Goal: Information Seeking & Learning: Learn about a topic

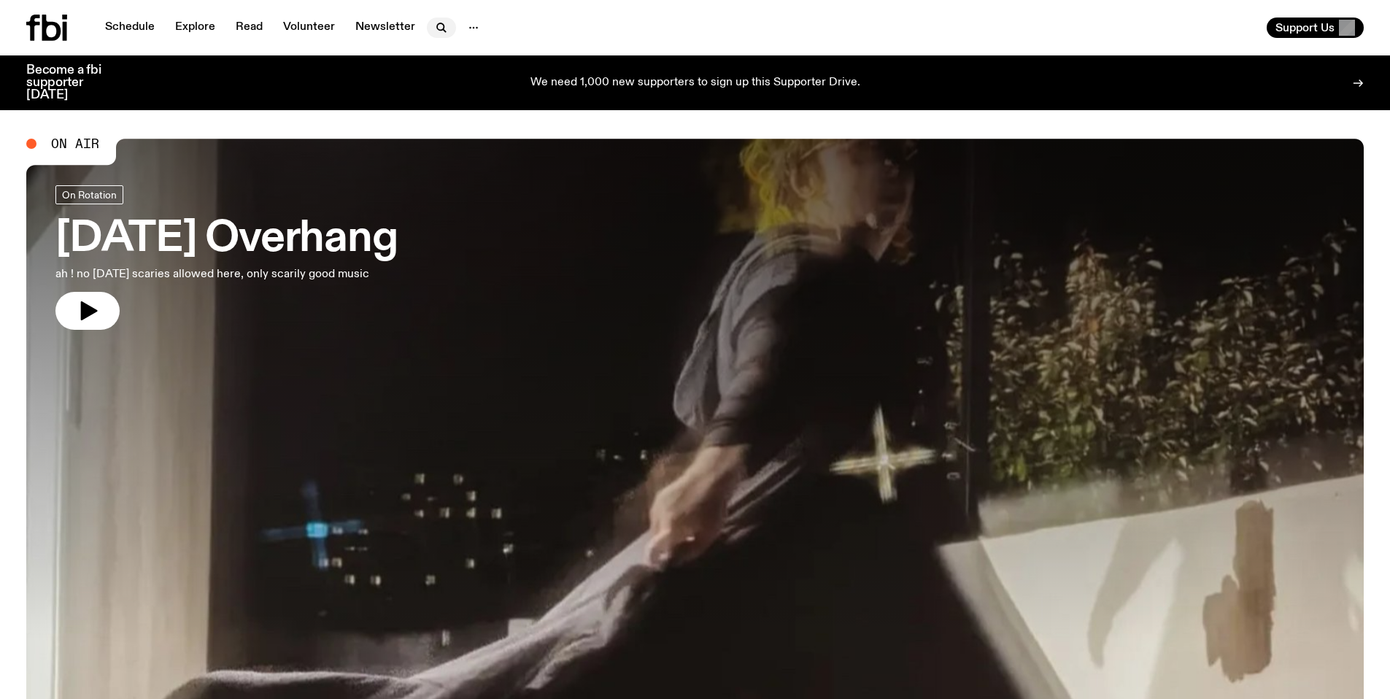
click at [441, 26] on icon "button" at bounding box center [442, 28] width 18 height 18
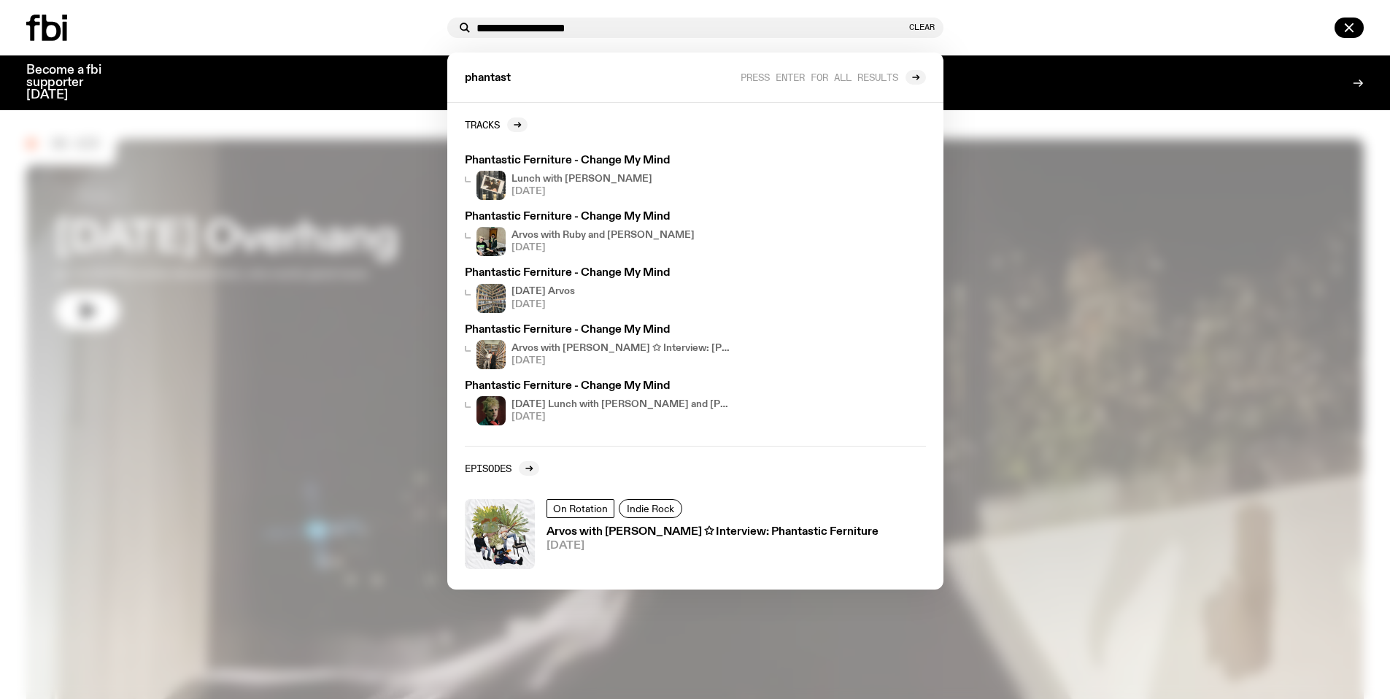
type input "**********"
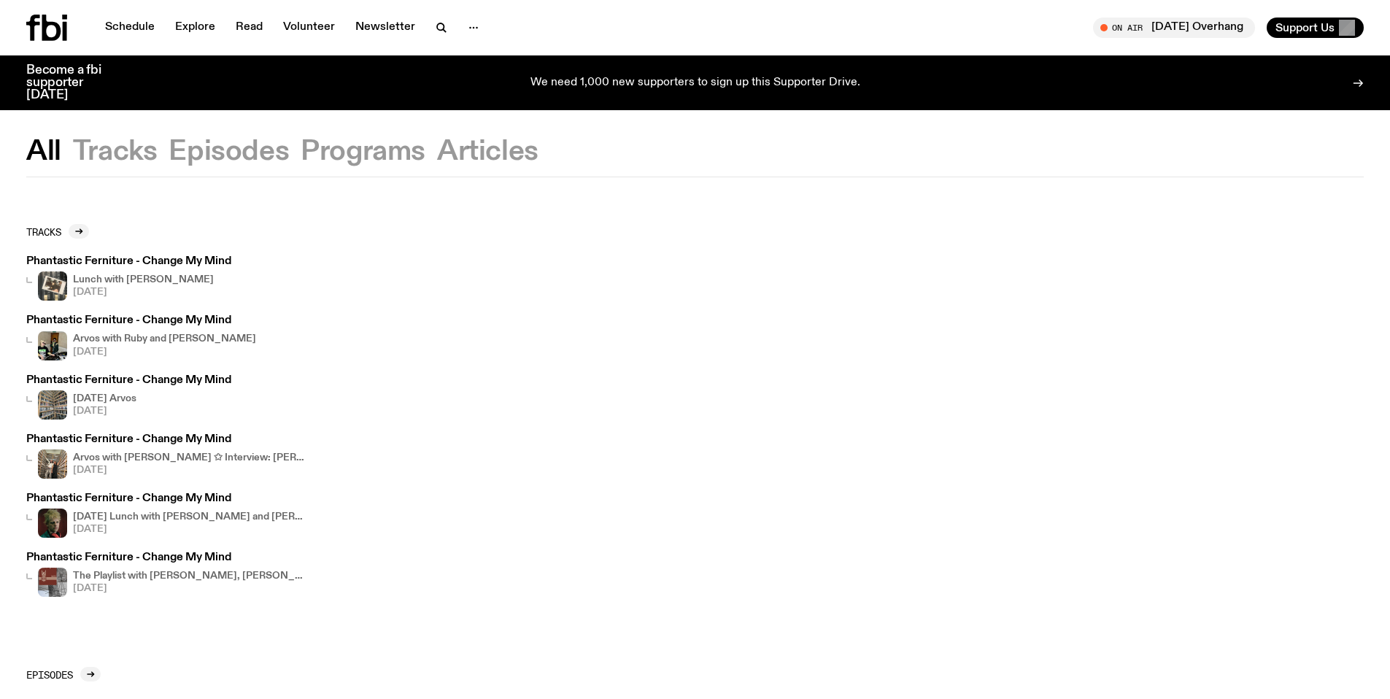
click at [63, 284] on img at bounding box center [52, 285] width 29 height 29
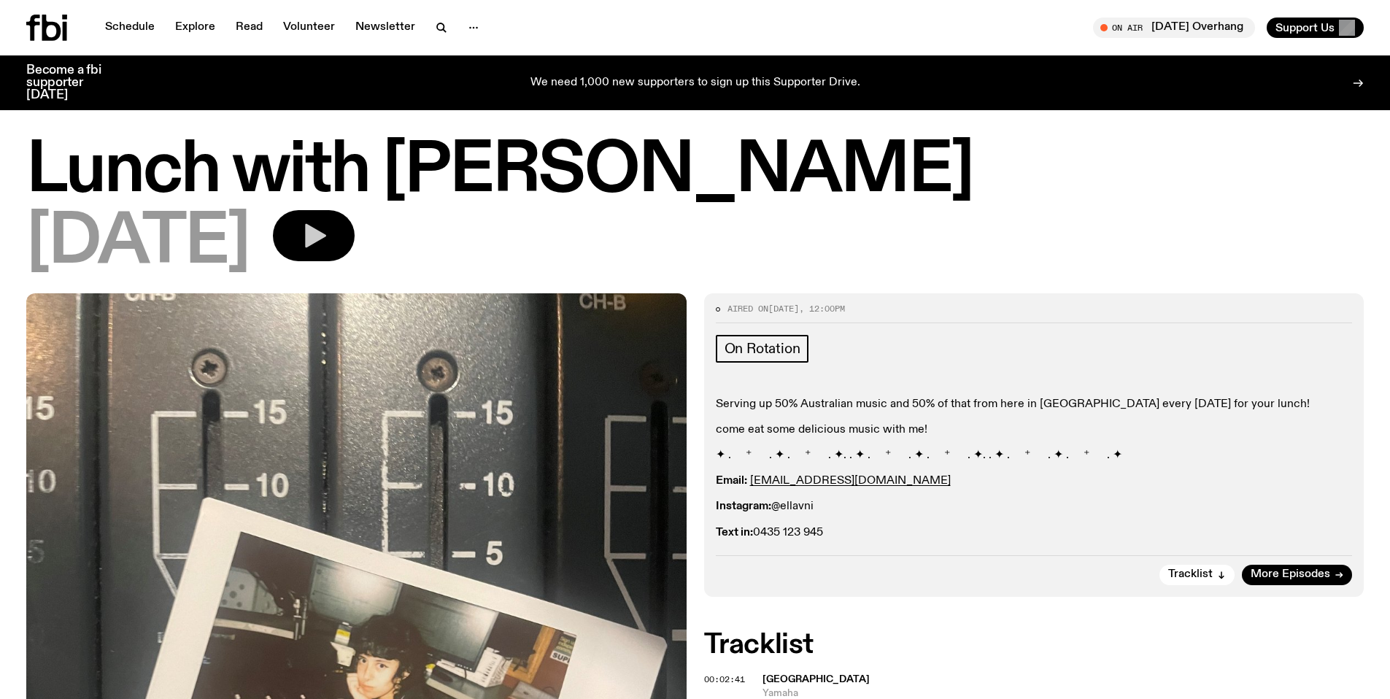
click at [328, 227] on icon "button" at bounding box center [313, 235] width 29 height 29
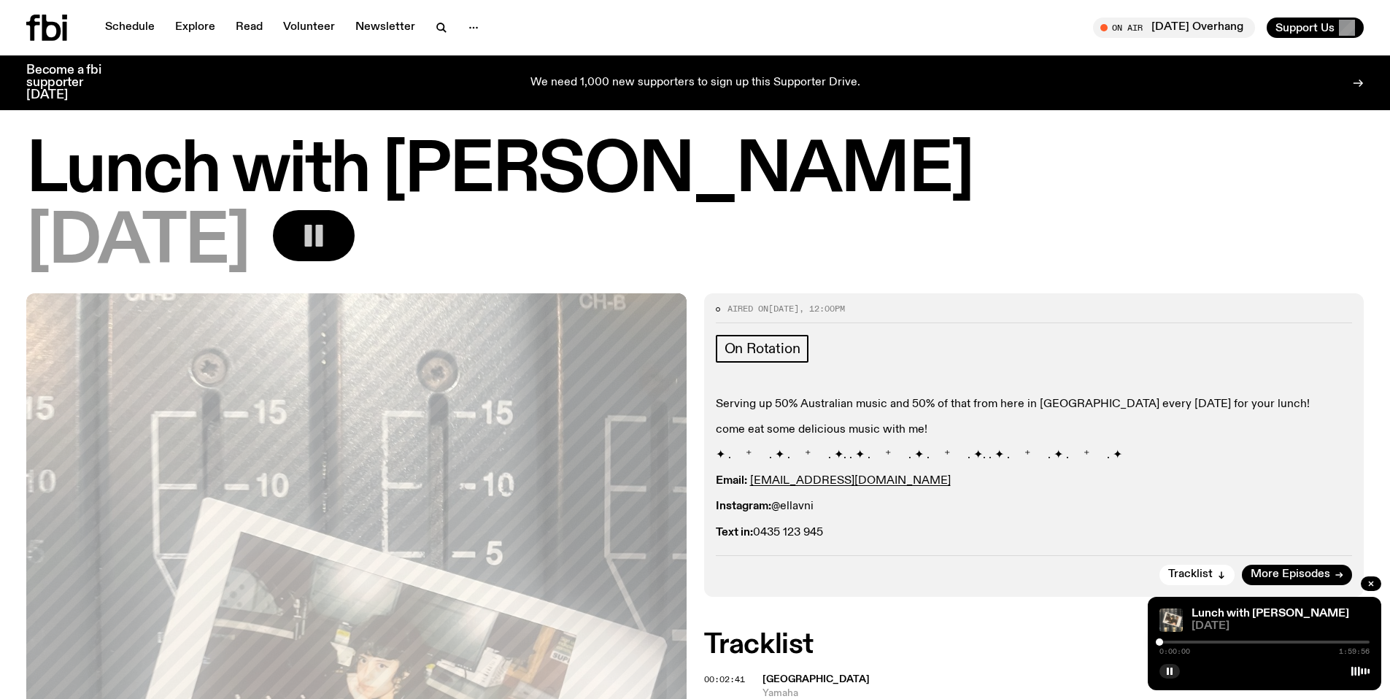
click at [1353, 643] on div at bounding box center [1264, 642] width 210 height 3
click at [1358, 641] on div at bounding box center [1264, 642] width 210 height 3
click at [1361, 641] on div at bounding box center [1357, 641] width 7 height 7
click at [1363, 641] on div at bounding box center [1360, 641] width 7 height 7
click at [1365, 641] on div at bounding box center [1362, 641] width 7 height 7
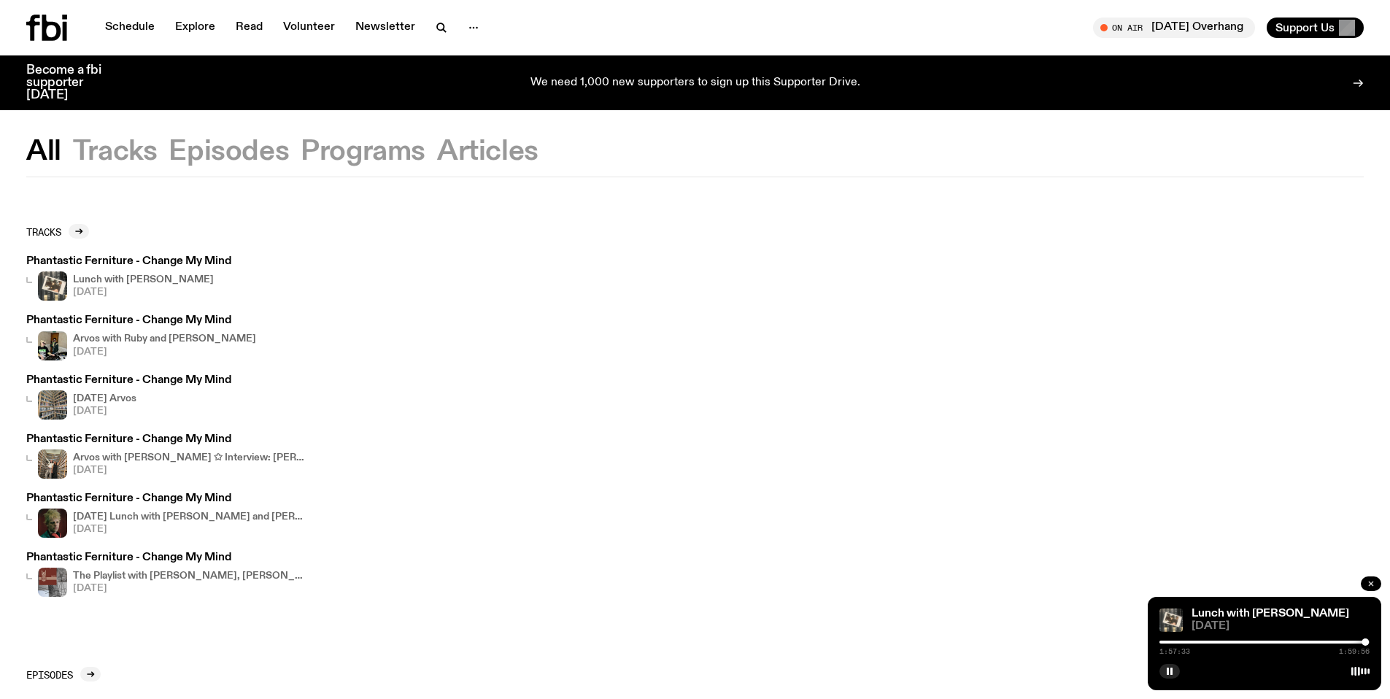
drag, startPoint x: 1376, startPoint y: 581, endPoint x: 1374, endPoint y: 589, distance: 8.3
click at [1376, 581] on button "button" at bounding box center [1371, 583] width 20 height 15
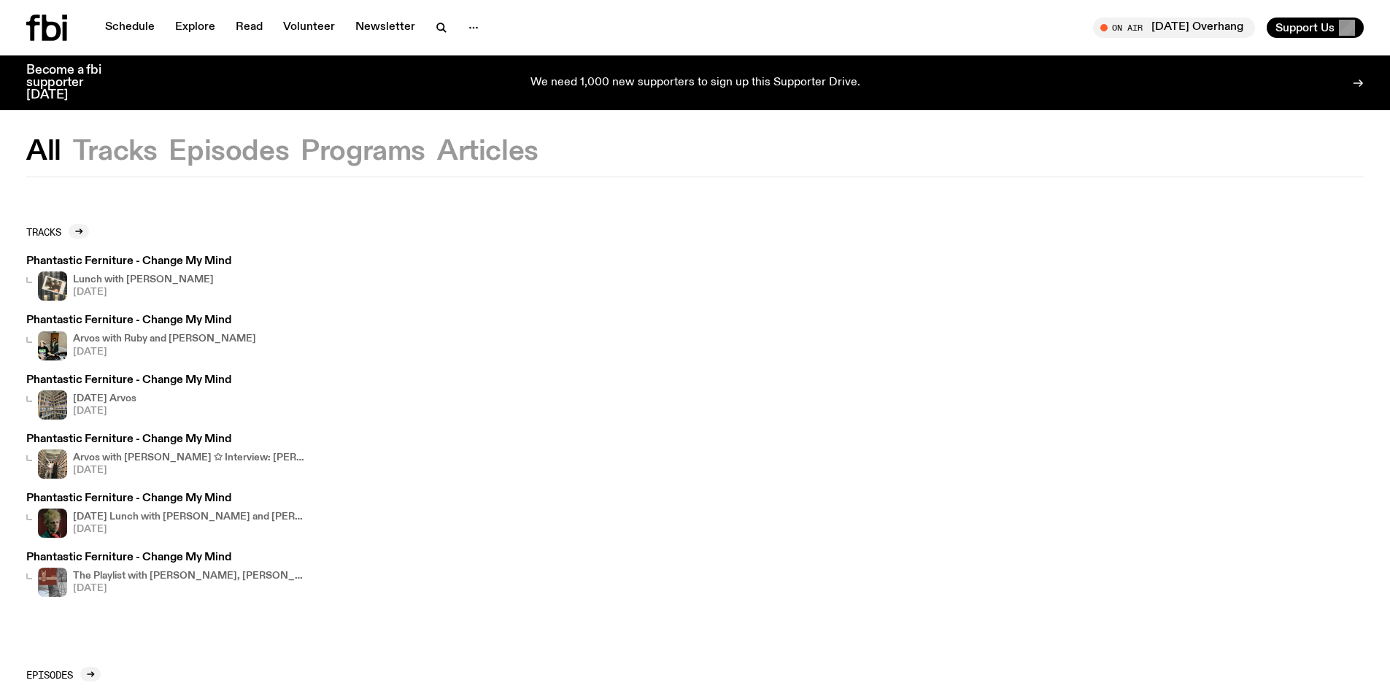
click at [188, 315] on h3 "Phantastic Ferniture - Change My Mind" at bounding box center [141, 320] width 230 height 11
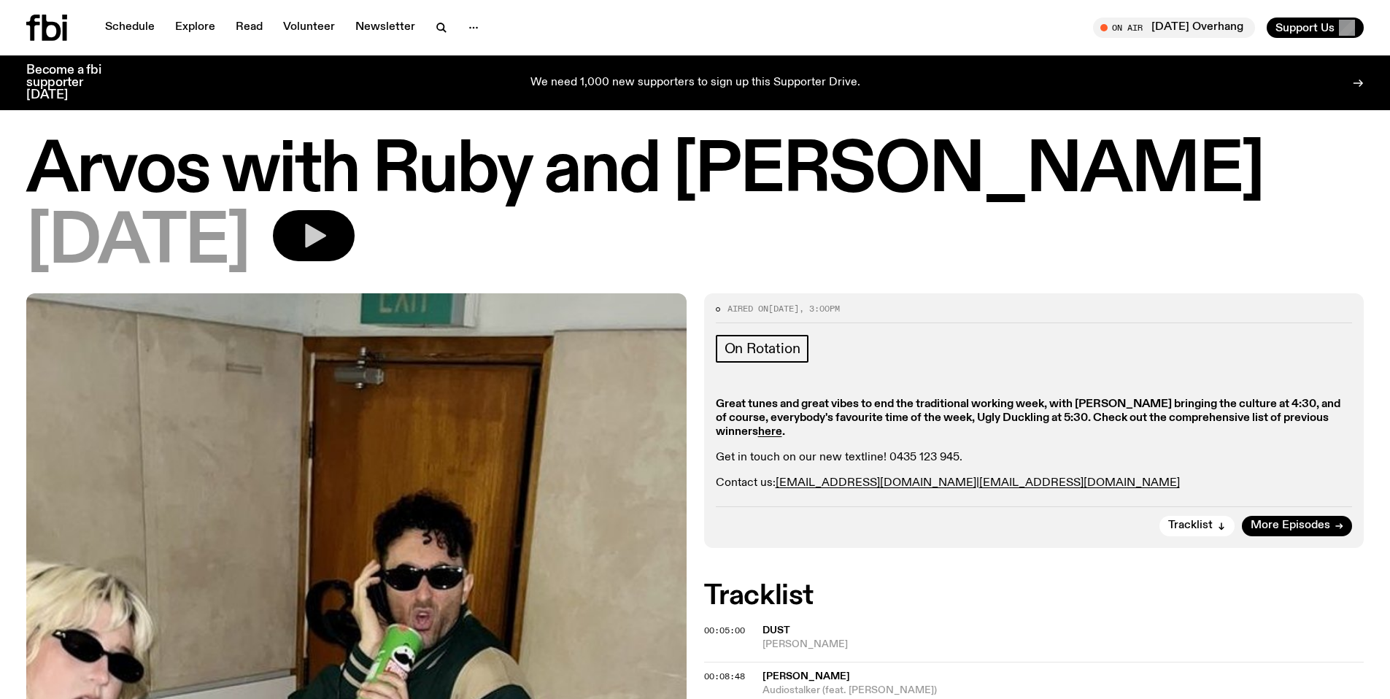
click at [352, 231] on button "button" at bounding box center [314, 235] width 82 height 51
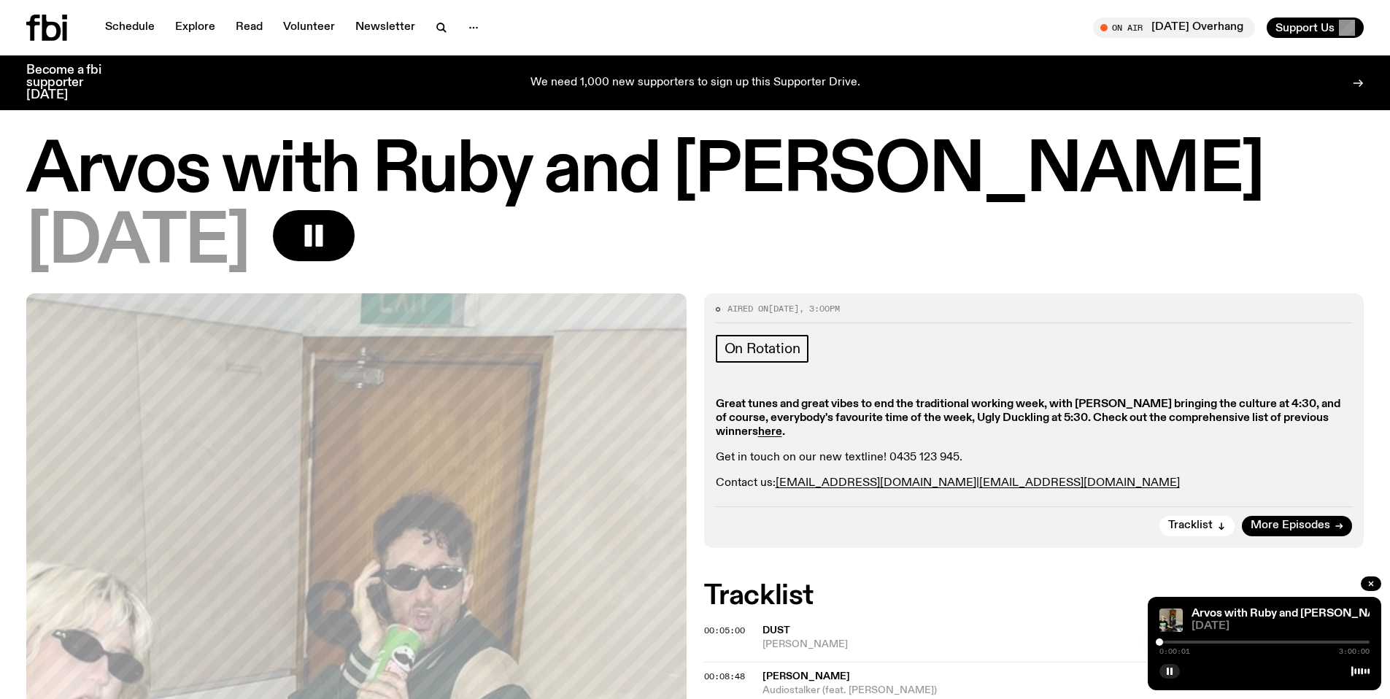
click at [1309, 641] on div at bounding box center [1264, 642] width 210 height 3
click at [1294, 641] on div at bounding box center [1204, 642] width 210 height 3
click at [1282, 641] on div at bounding box center [1189, 642] width 210 height 3
click at [1274, 641] on div at bounding box center [1177, 642] width 210 height 3
click at [1258, 641] on div at bounding box center [1169, 642] width 210 height 3
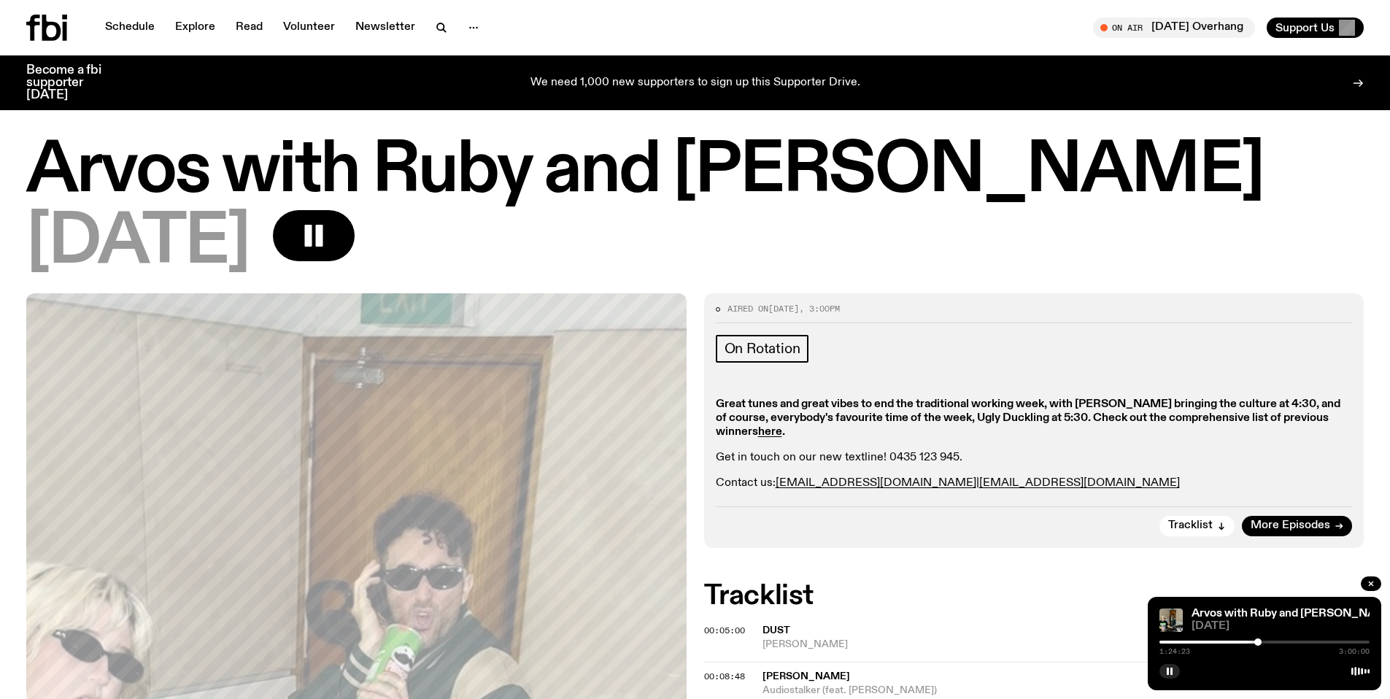
click at [1247, 641] on div at bounding box center [1153, 642] width 210 height 3
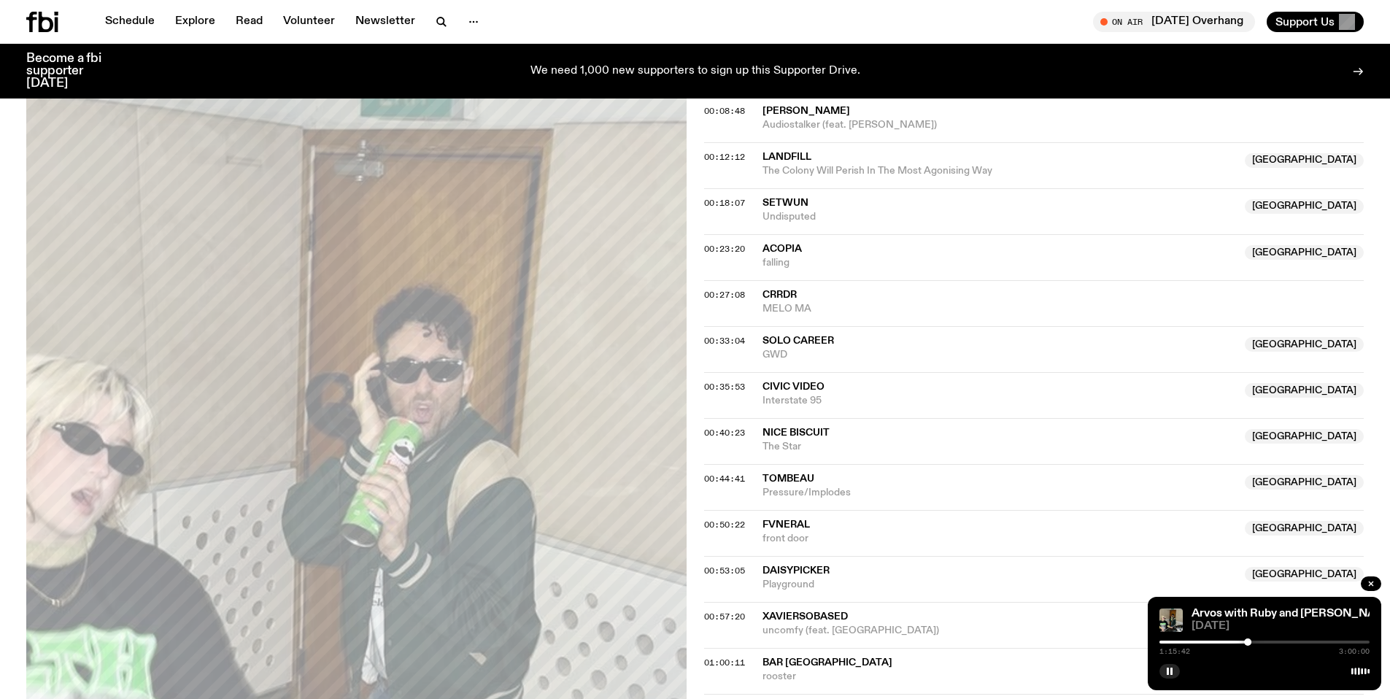
scroll to position [709, 0]
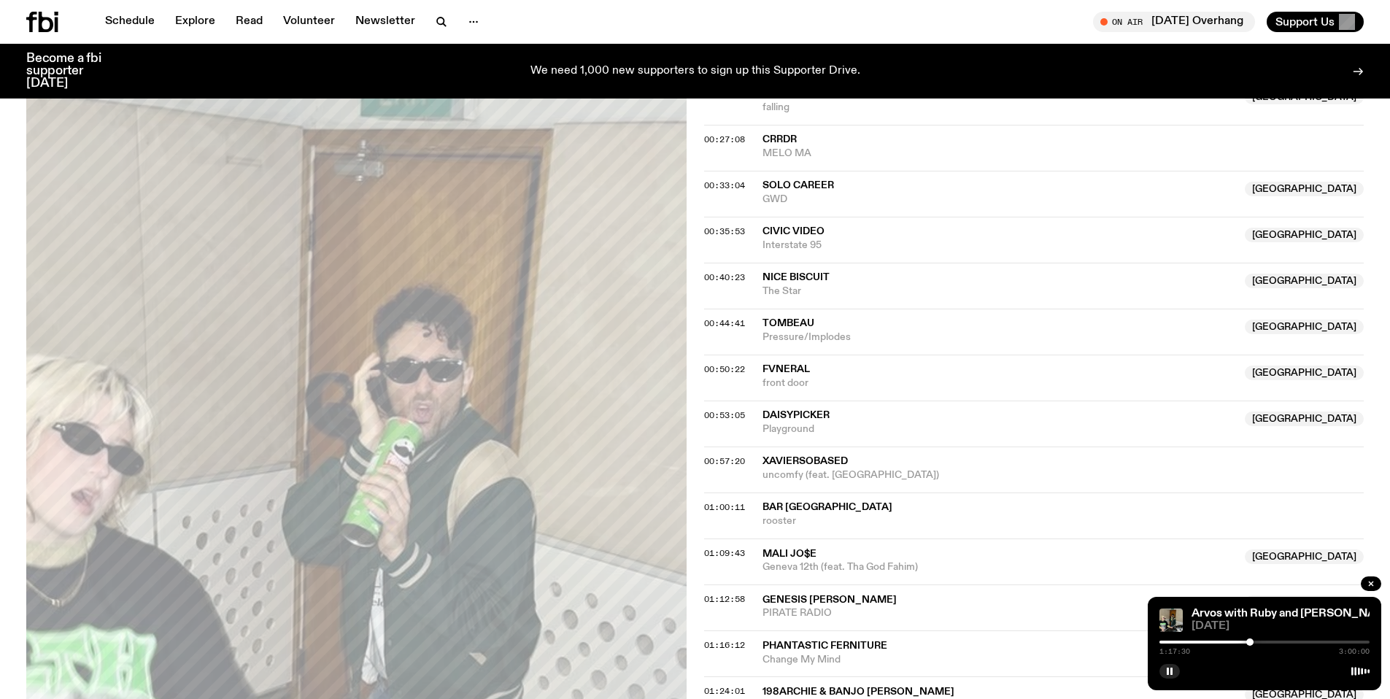
click at [1250, 642] on div at bounding box center [1249, 641] width 7 height 7
click at [1252, 642] on div at bounding box center [1249, 641] width 7 height 7
click at [1251, 641] on div at bounding box center [1250, 641] width 7 height 7
click at [1250, 641] on div at bounding box center [1250, 641] width 7 height 7
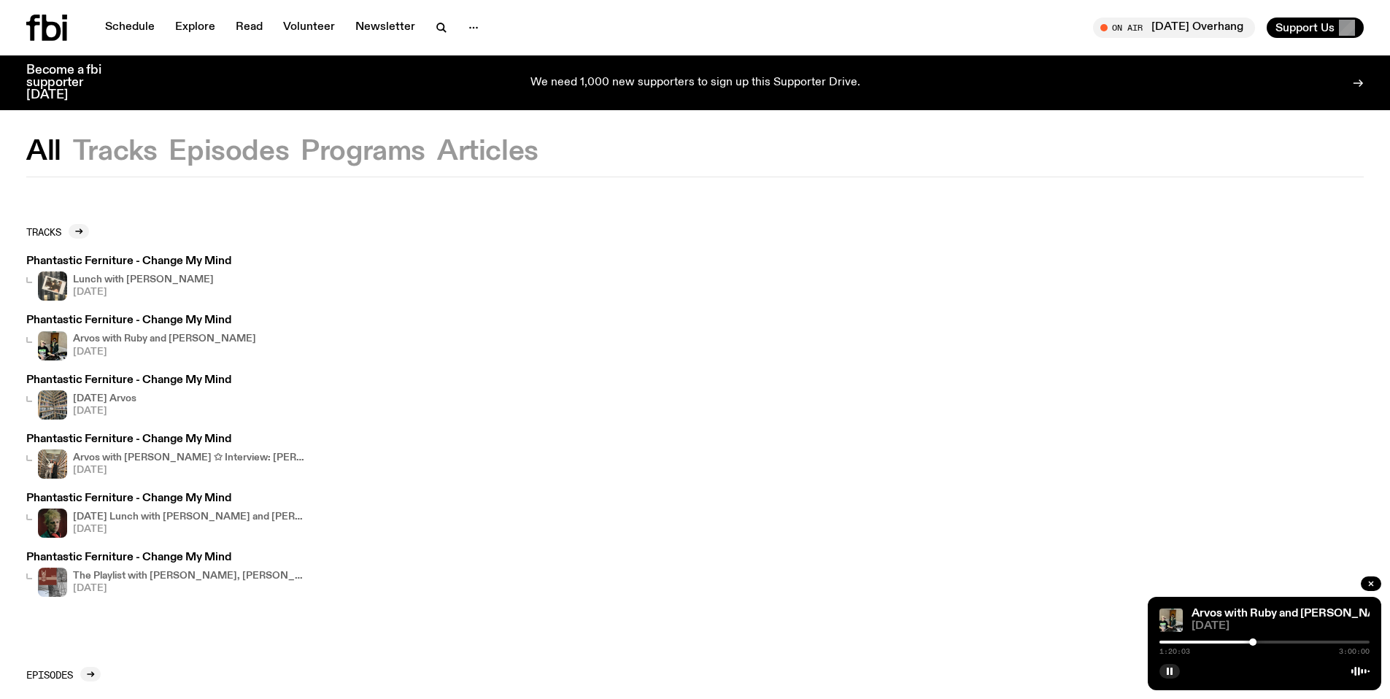
click at [138, 379] on h3 "Phantastic Ferniture - Change My Mind" at bounding box center [128, 380] width 205 height 11
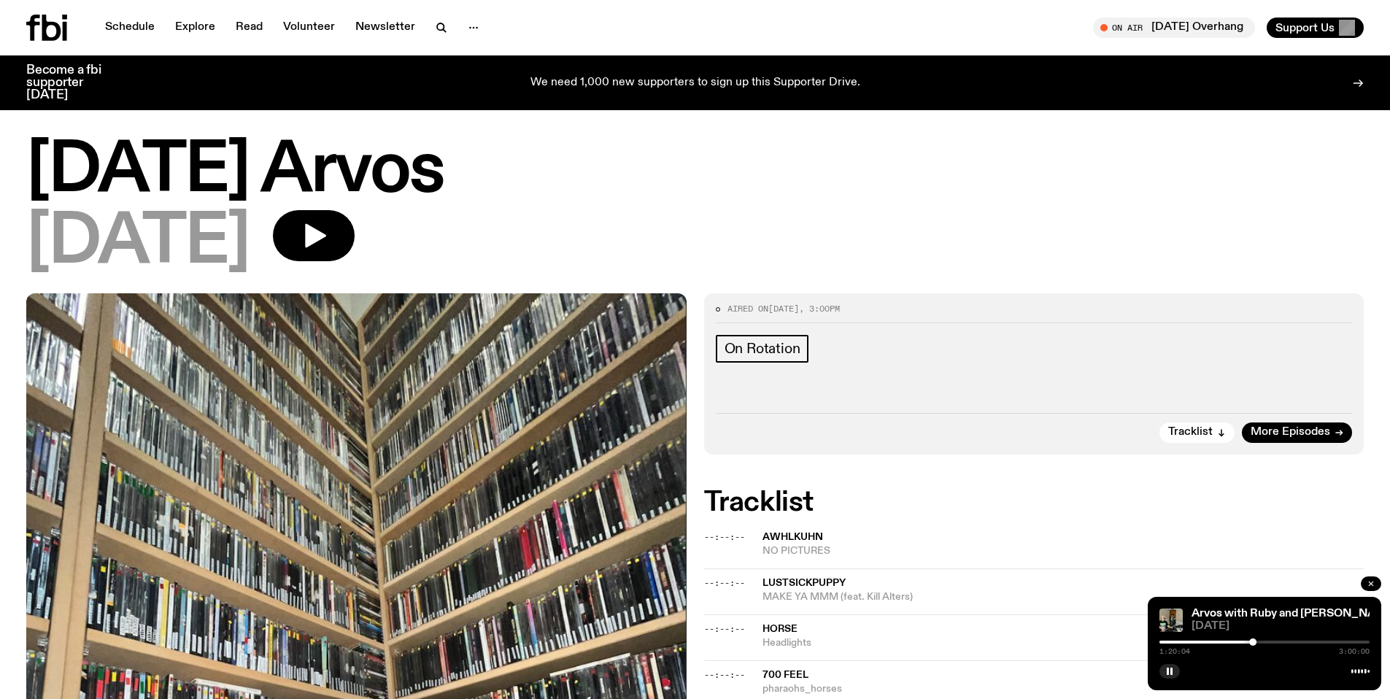
click at [1370, 587] on button "button" at bounding box center [1371, 583] width 20 height 15
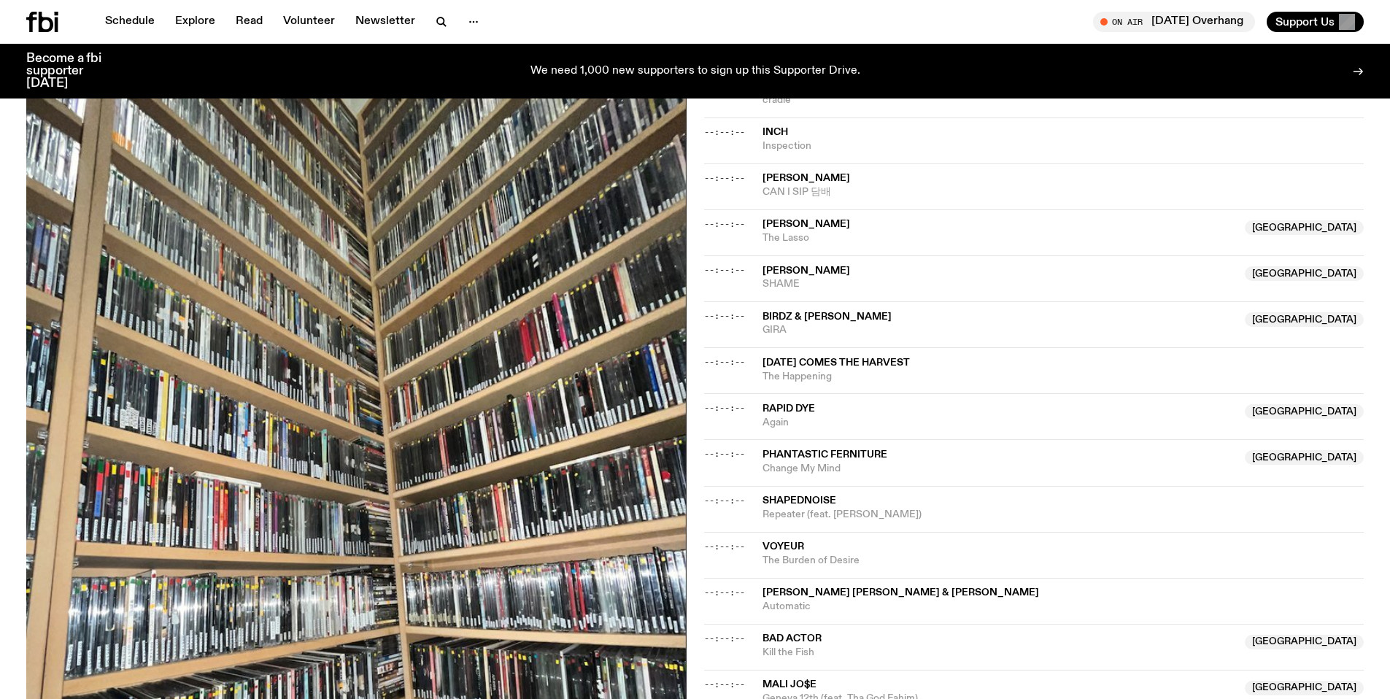
scroll to position [913, 0]
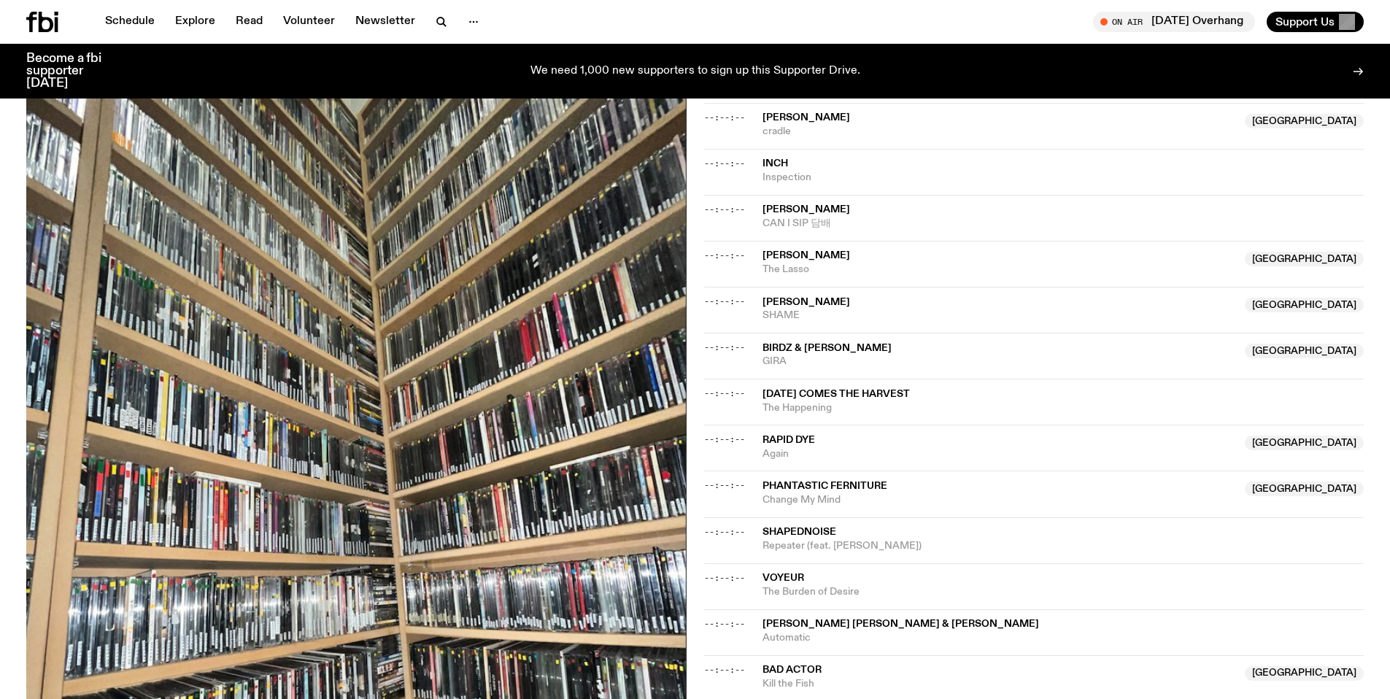
click at [846, 485] on span "Phantastic Ferniture" at bounding box center [824, 486] width 125 height 10
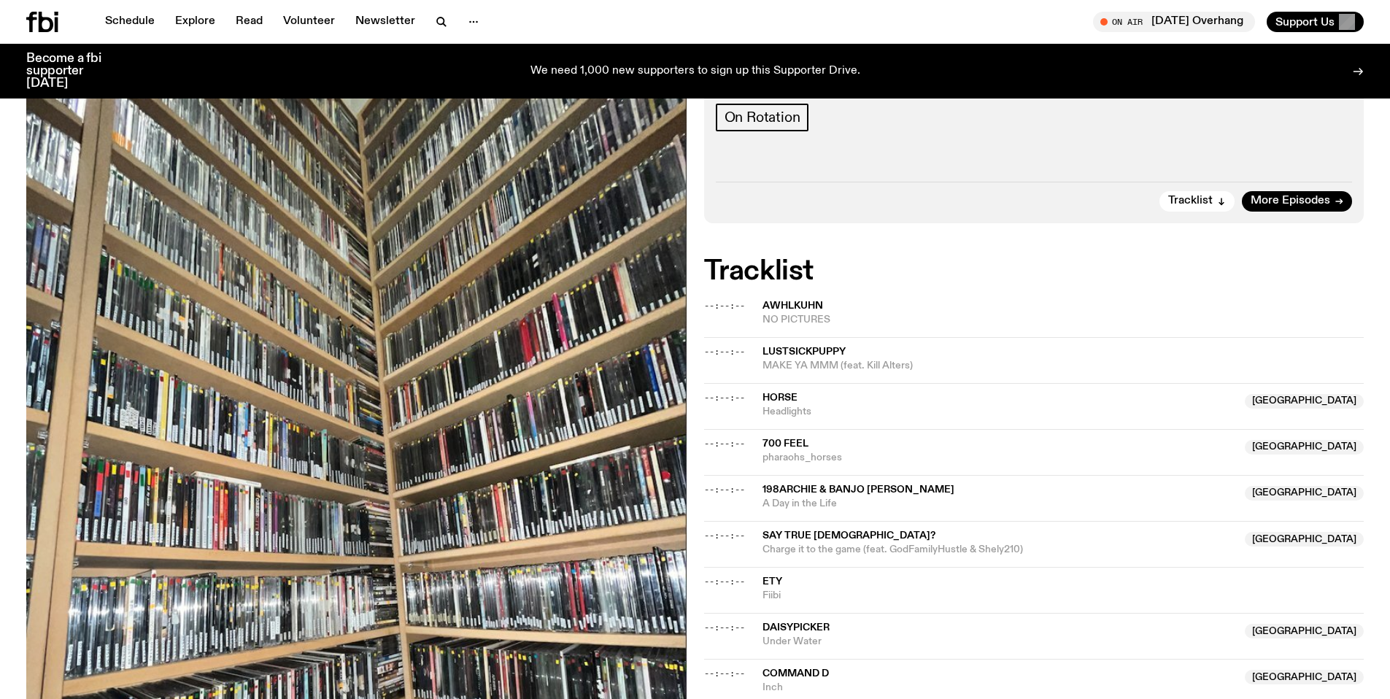
scroll to position [0, 0]
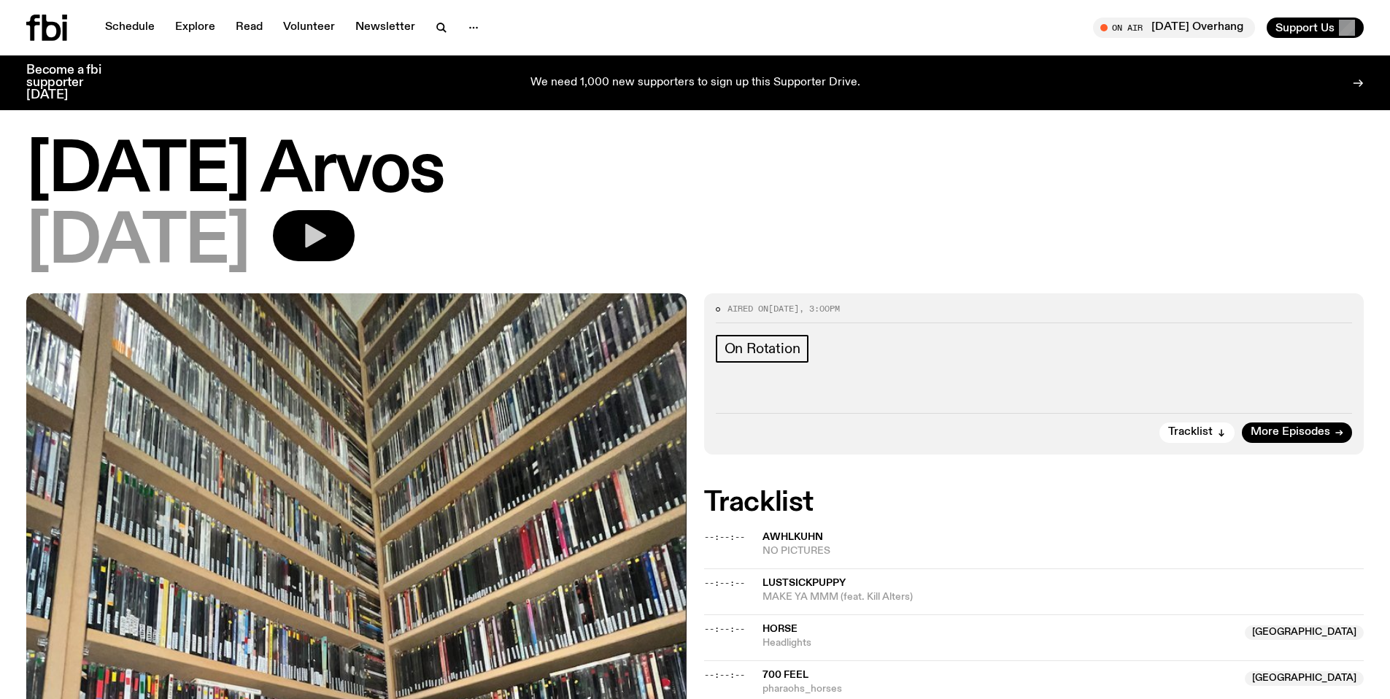
click at [328, 242] on icon "button" at bounding box center [313, 235] width 29 height 29
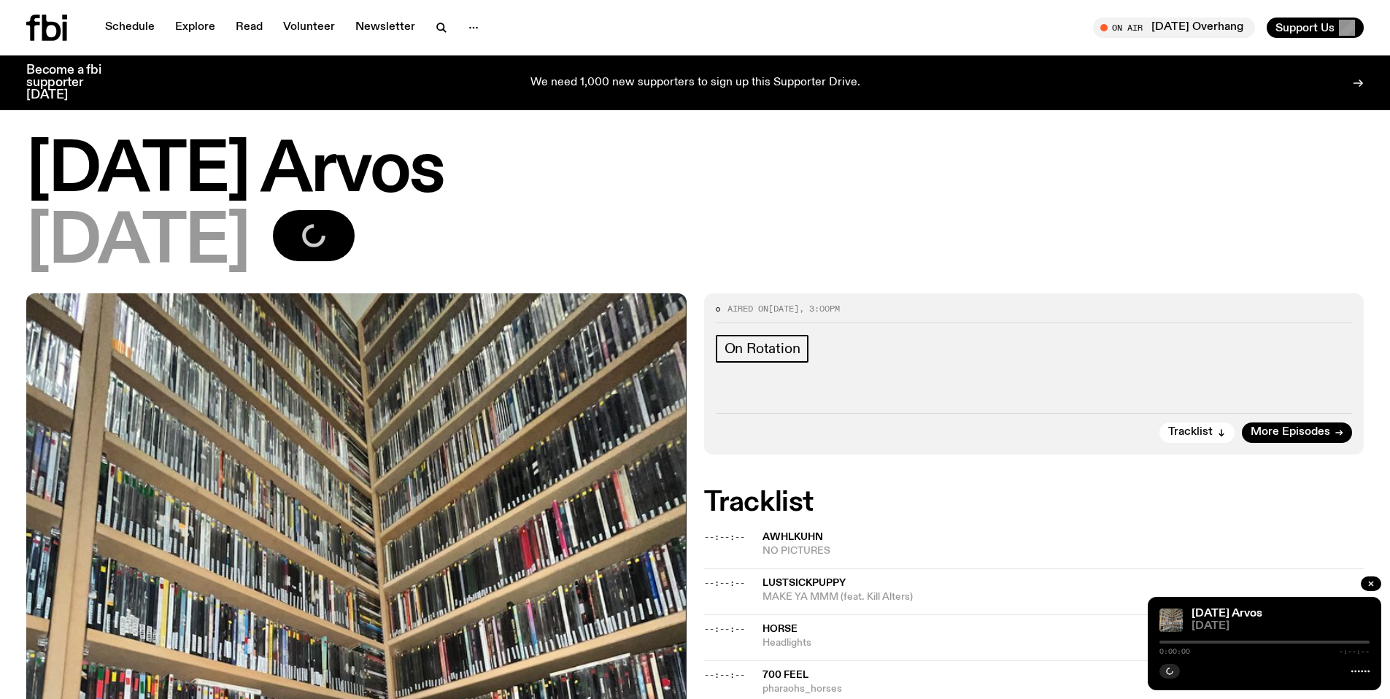
click at [1244, 641] on div at bounding box center [1264, 642] width 210 height 3
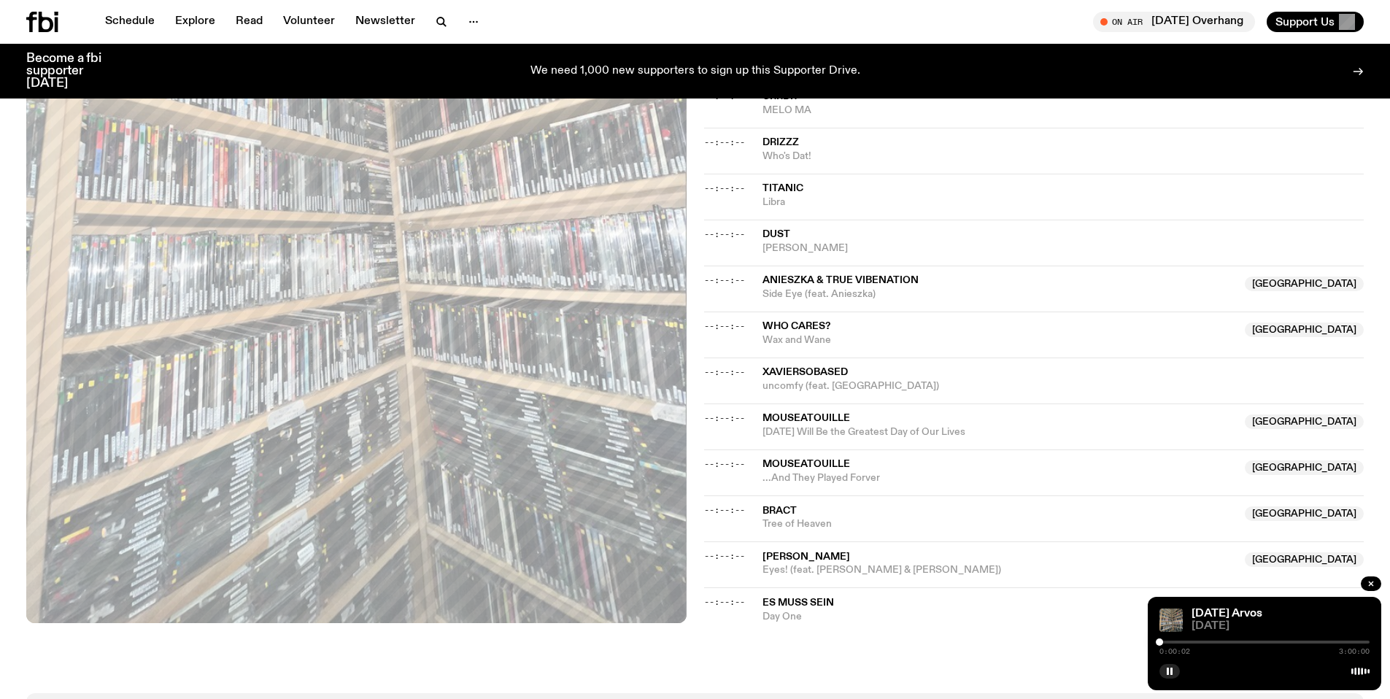
scroll to position [1264, 0]
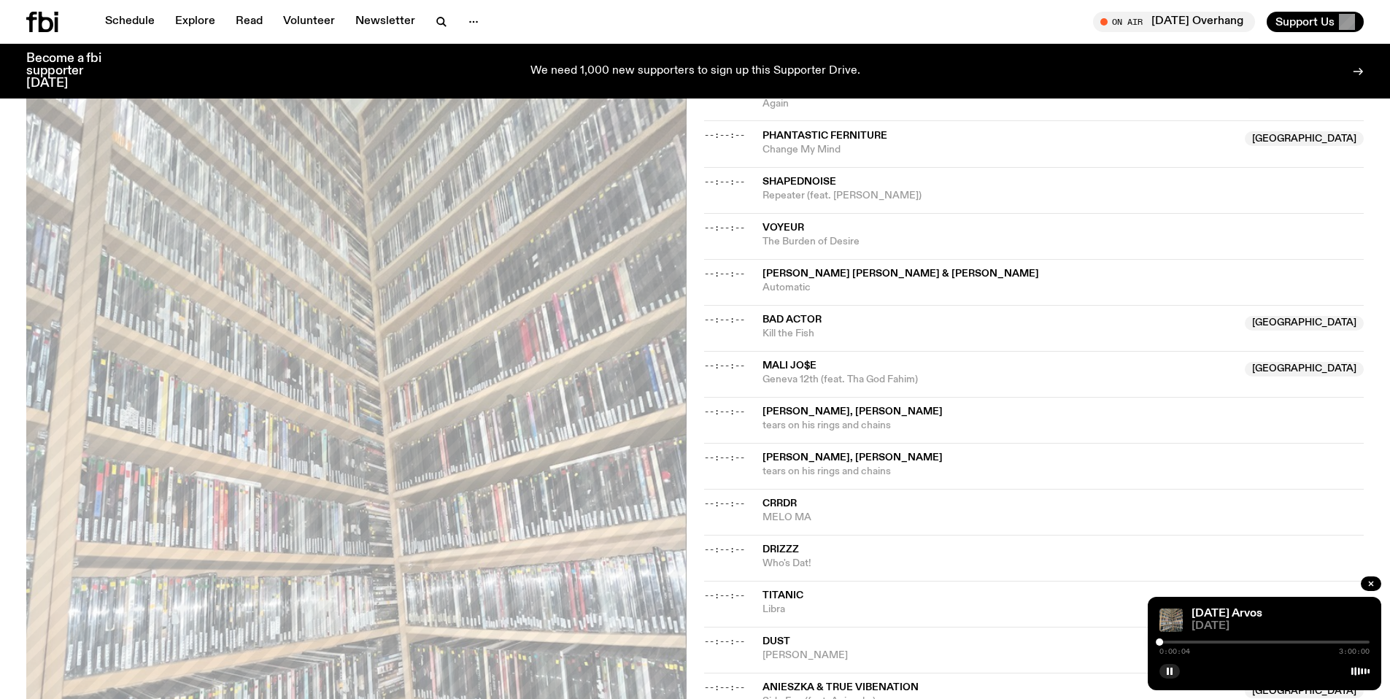
click at [1220, 642] on div at bounding box center [1264, 642] width 210 height 3
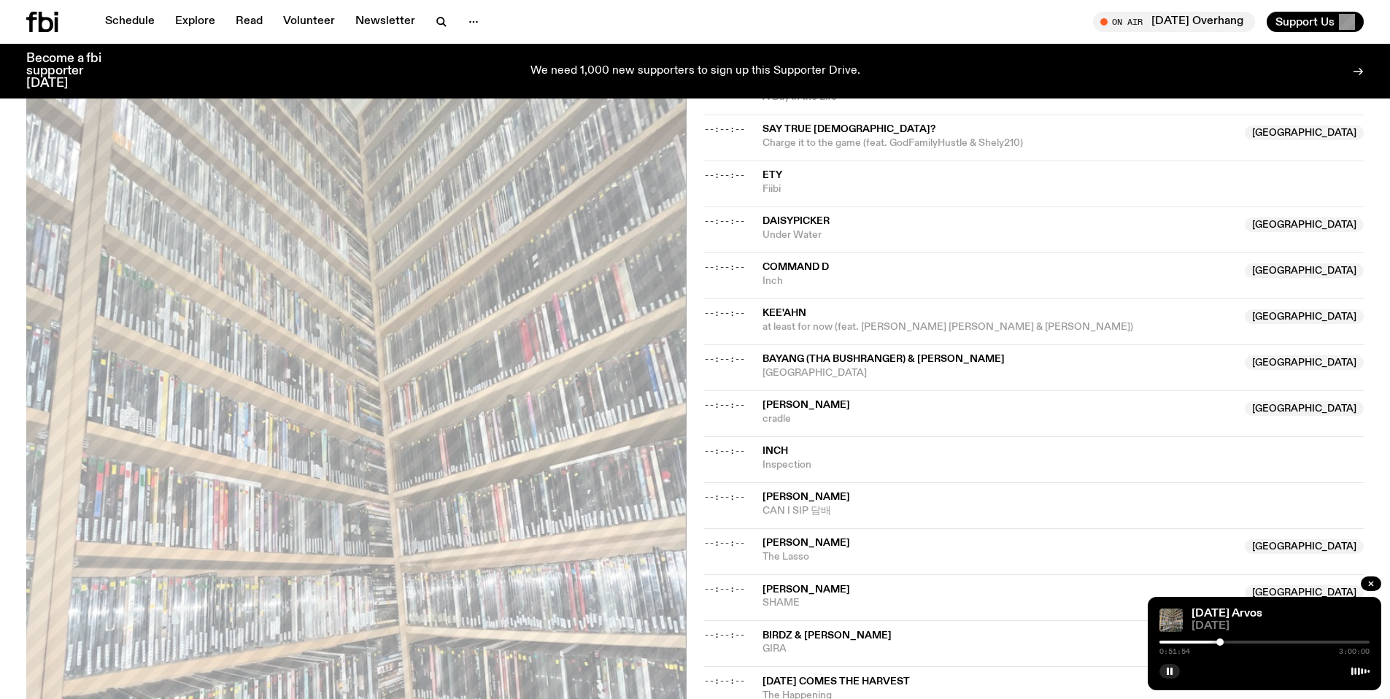
scroll to position [331, 0]
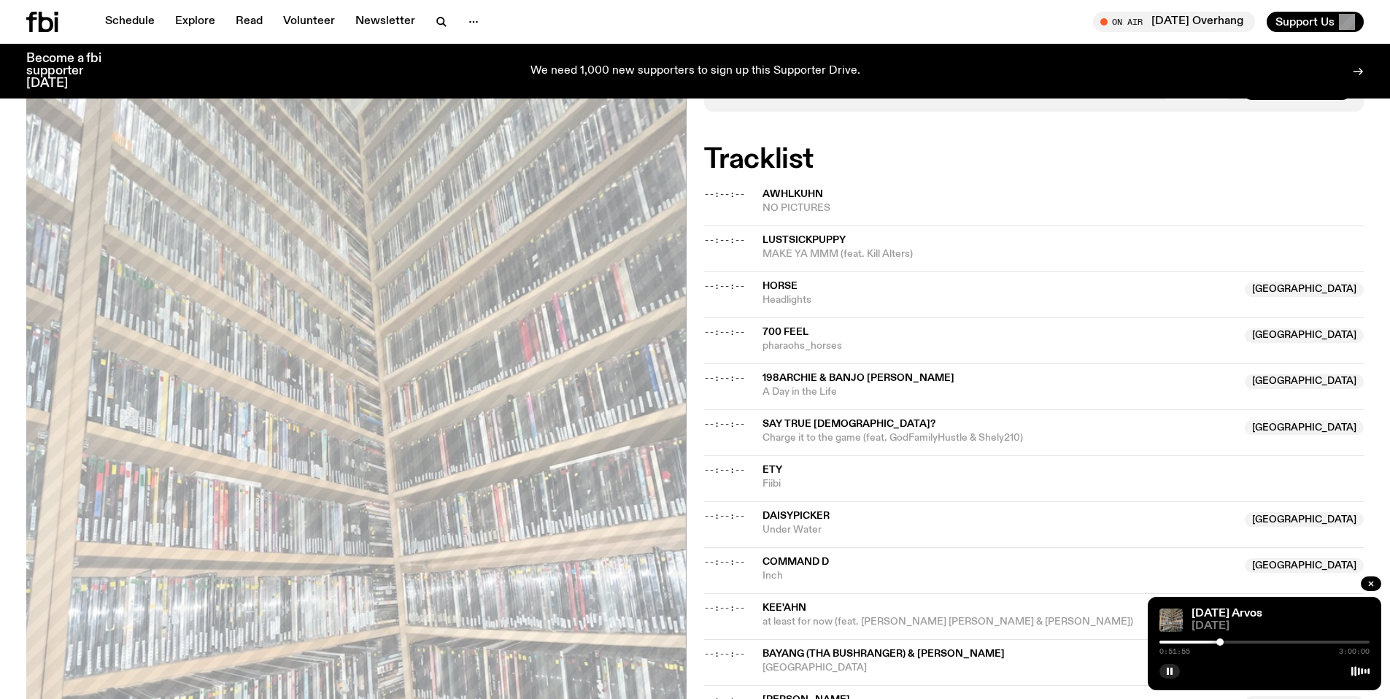
click at [1245, 641] on div at bounding box center [1264, 642] width 210 height 3
click at [1251, 641] on div at bounding box center [1264, 642] width 210 height 3
click at [1255, 641] on div at bounding box center [1264, 642] width 210 height 3
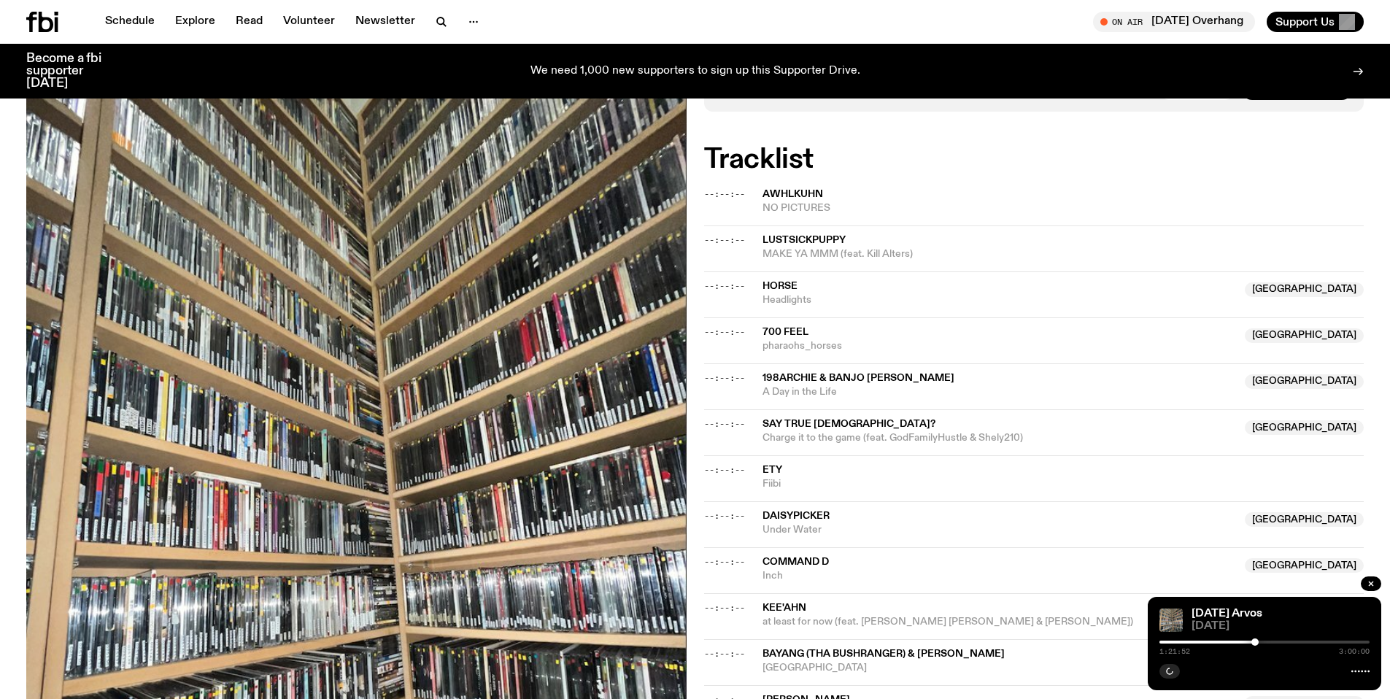
click at [1258, 641] on div at bounding box center [1264, 642] width 210 height 3
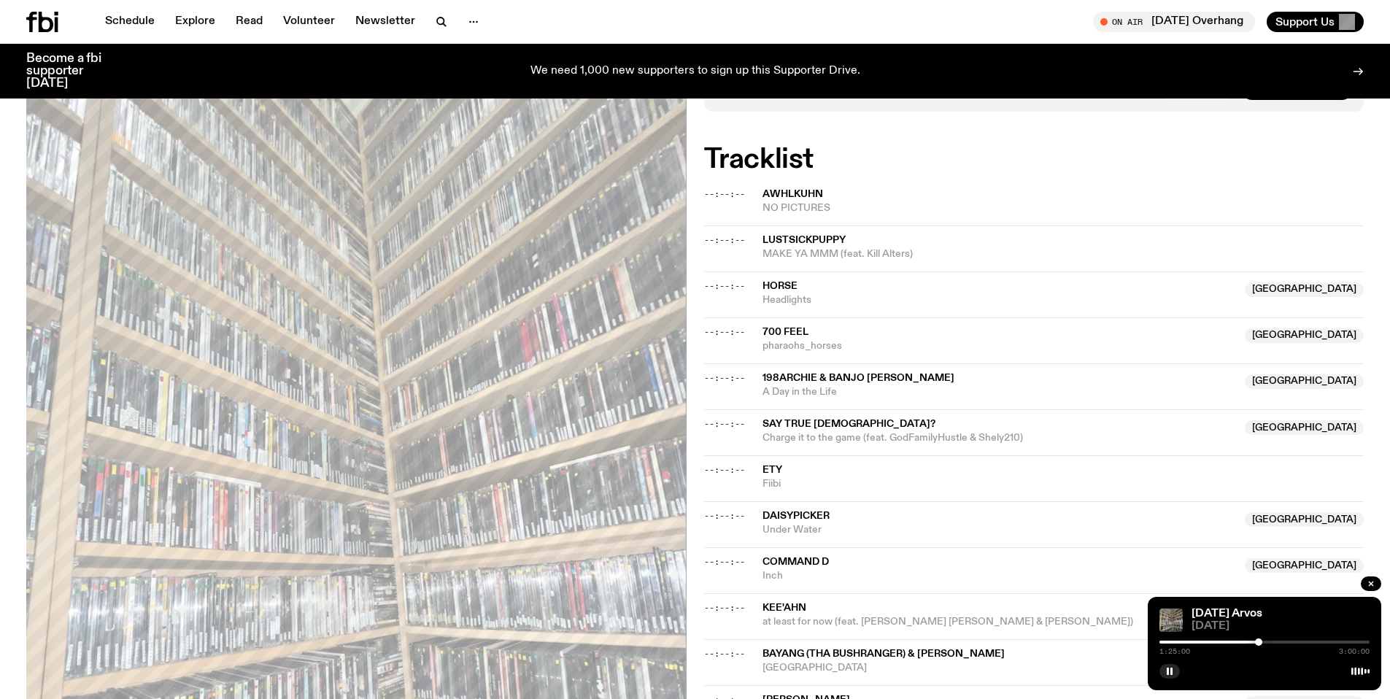
click at [1262, 641] on div at bounding box center [1264, 642] width 210 height 3
click at [1266, 641] on div at bounding box center [1264, 642] width 210 height 3
click at [1269, 641] on div at bounding box center [1264, 642] width 210 height 3
click at [1272, 641] on div at bounding box center [1269, 641] width 7 height 7
click at [1274, 641] on div at bounding box center [1271, 641] width 7 height 7
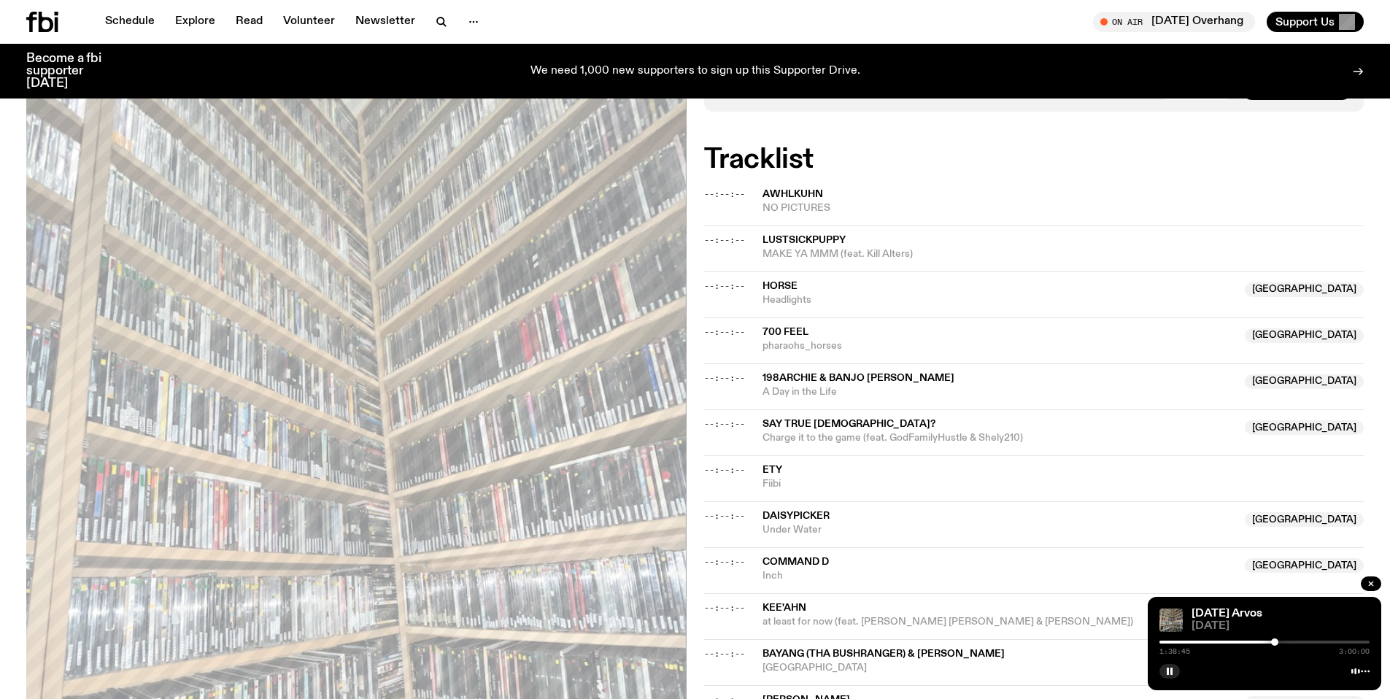
click at [1279, 641] on div at bounding box center [1264, 642] width 210 height 3
click at [1278, 641] on div at bounding box center [1277, 641] width 7 height 7
click at [1277, 641] on div at bounding box center [1277, 641] width 7 height 7
click at [1275, 641] on div at bounding box center [1276, 641] width 7 height 7
click at [1277, 642] on div at bounding box center [1275, 641] width 7 height 7
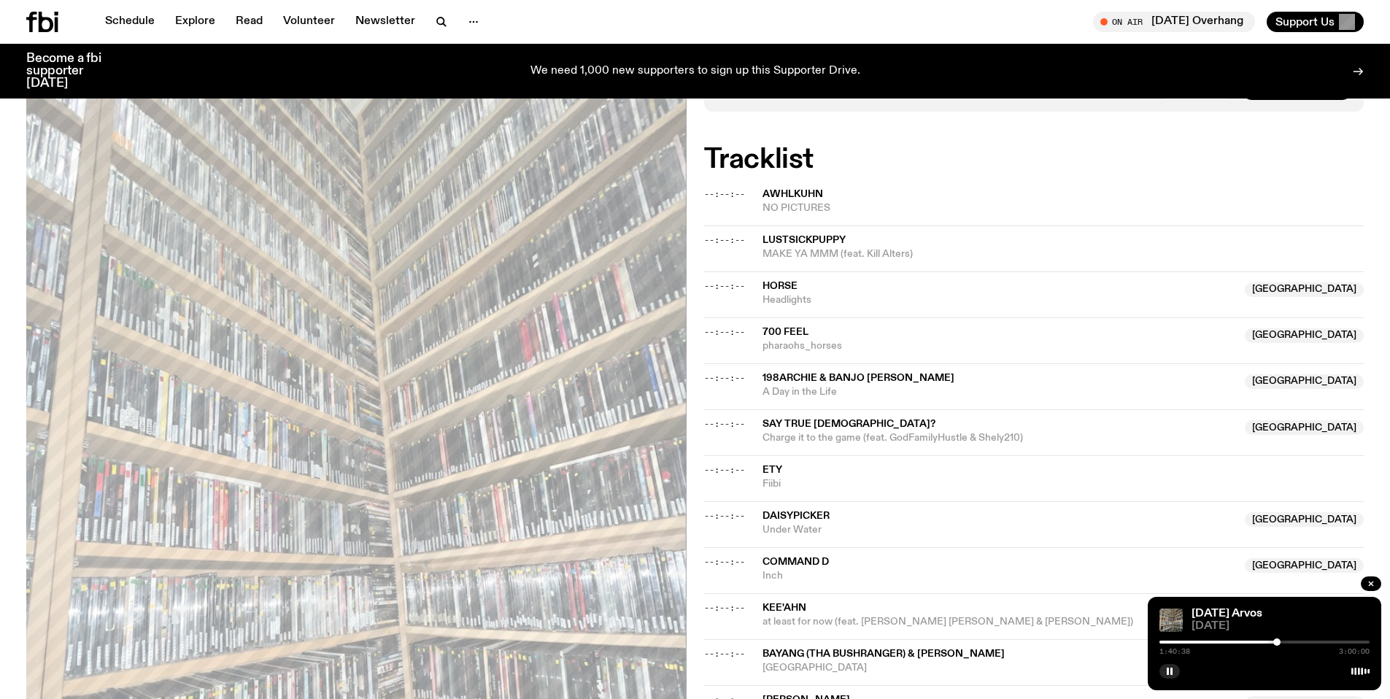
click at [1280, 641] on div at bounding box center [1264, 642] width 210 height 3
click at [1280, 641] on div at bounding box center [1280, 641] width 7 height 7
click at [1279, 641] on div at bounding box center [1278, 641] width 7 height 7
click at [1280, 641] on div at bounding box center [1278, 641] width 7 height 7
click at [1282, 641] on div at bounding box center [1280, 641] width 7 height 7
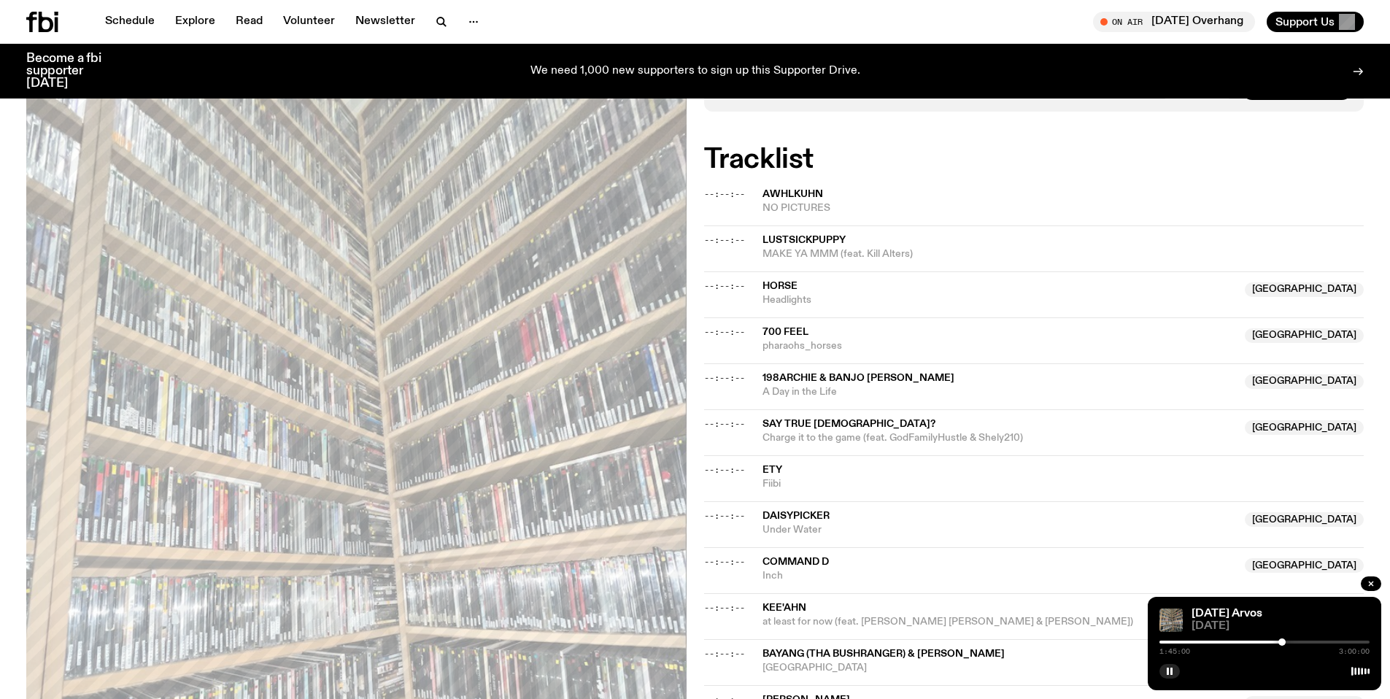
click at [1284, 641] on div at bounding box center [1281, 641] width 7 height 7
click at [1285, 641] on div at bounding box center [1283, 641] width 7 height 7
click at [1287, 641] on div at bounding box center [1285, 641] width 7 height 7
click at [1288, 641] on div at bounding box center [1288, 641] width 7 height 7
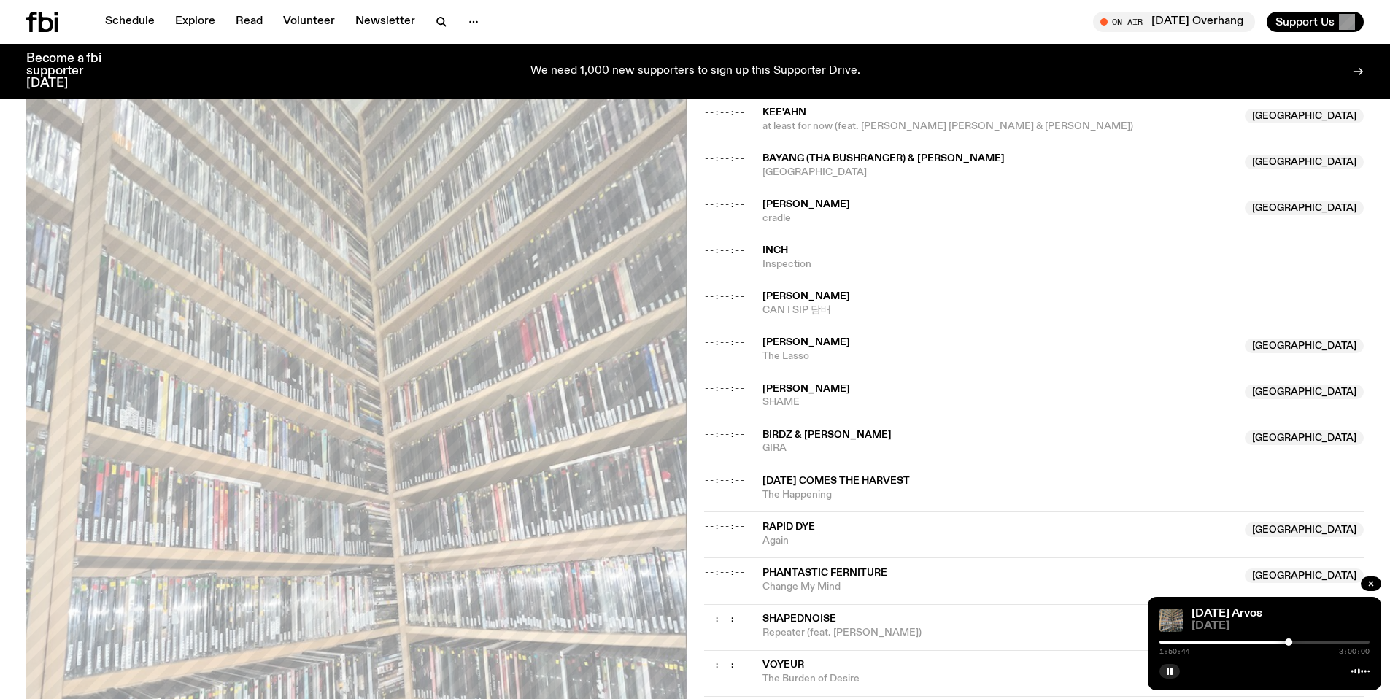
scroll to position [835, 0]
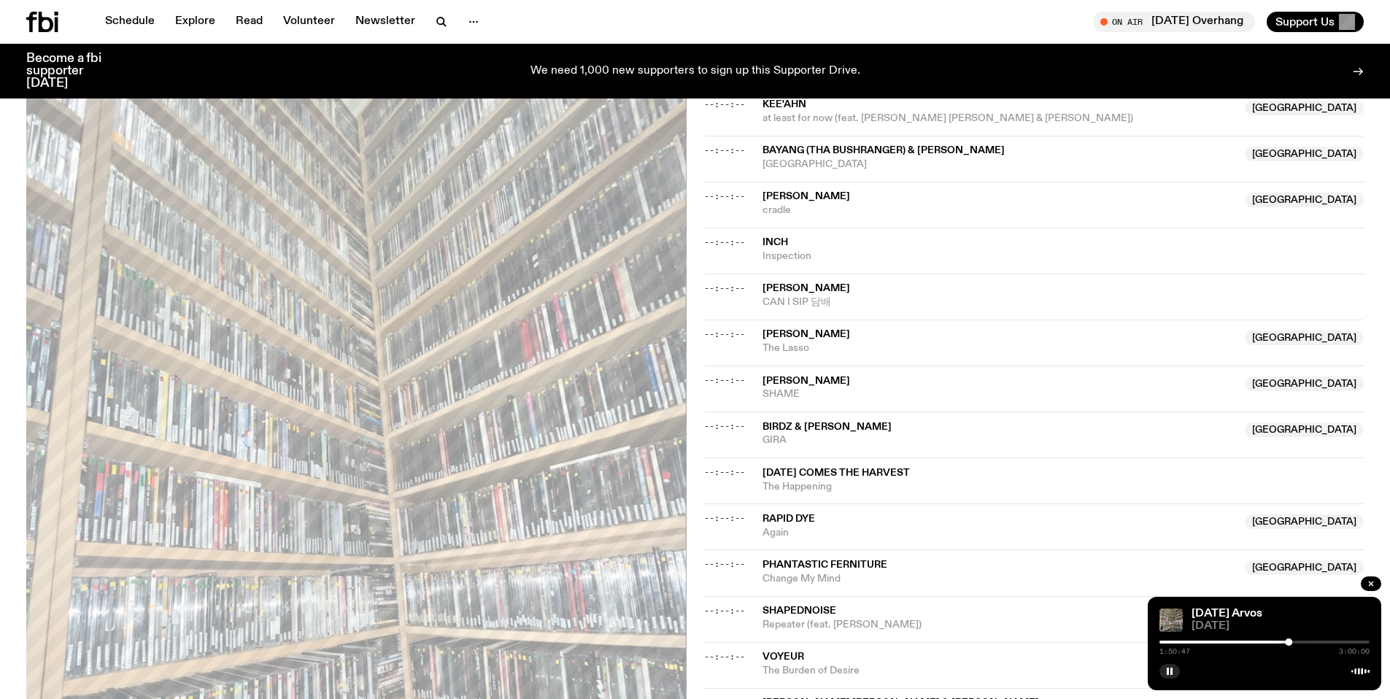
click at [1288, 642] on div at bounding box center [1288, 641] width 7 height 7
click at [1289, 642] on div at bounding box center [1288, 641] width 7 height 7
click at [1290, 642] on div at bounding box center [1290, 641] width 7 height 7
click at [1292, 641] on div at bounding box center [1291, 641] width 7 height 7
click at [1293, 642] on div at bounding box center [1292, 641] width 7 height 7
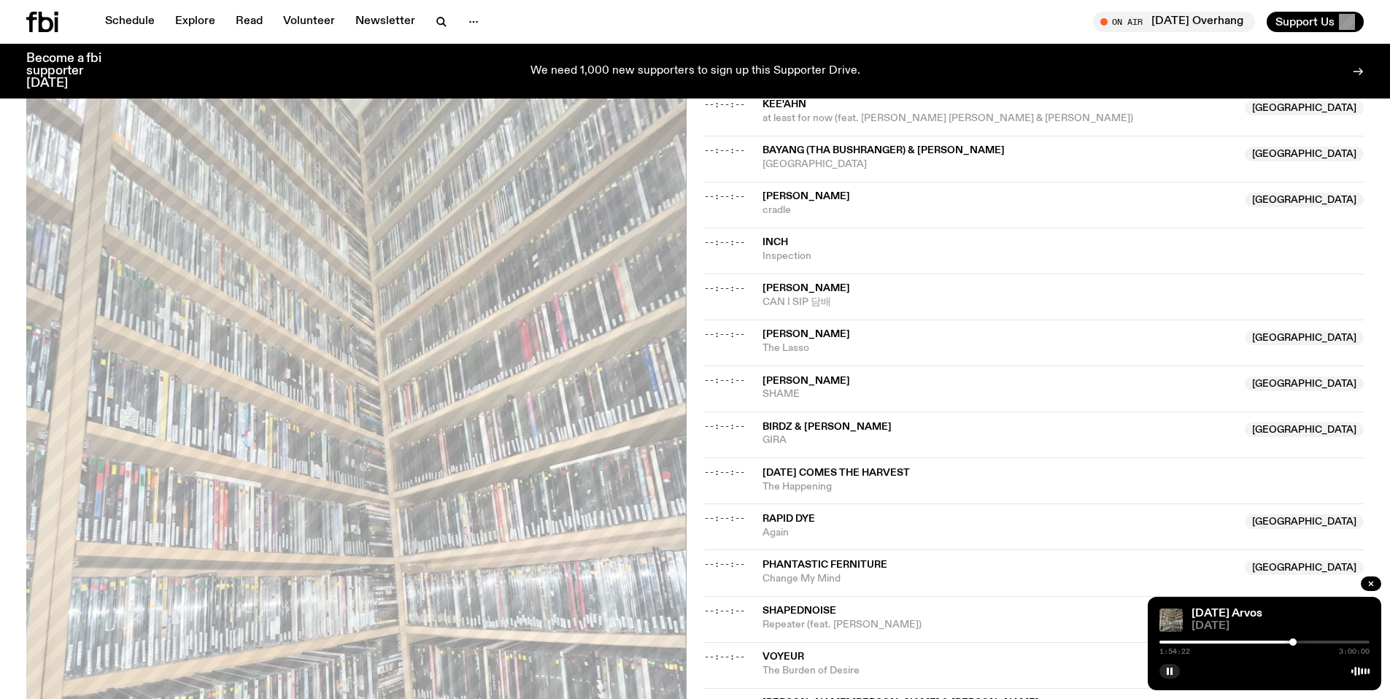
click at [1293, 642] on div at bounding box center [1292, 641] width 7 height 7
click at [1295, 642] on div at bounding box center [1293, 641] width 7 height 7
click at [1296, 642] on div at bounding box center [1296, 641] width 7 height 7
click at [1297, 642] on div at bounding box center [1296, 641] width 7 height 7
click at [1298, 642] on div at bounding box center [1296, 641] width 7 height 7
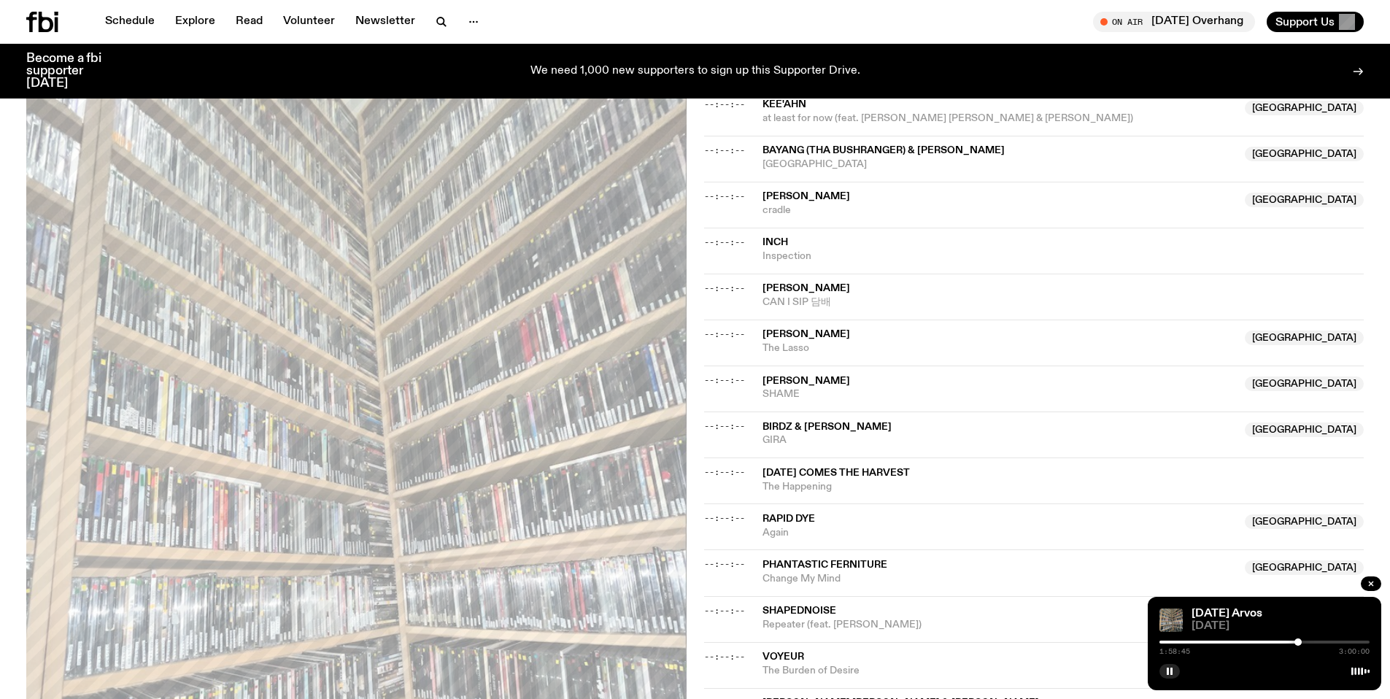
click at [1299, 643] on div at bounding box center [1297, 641] width 7 height 7
click at [1294, 643] on div at bounding box center [1193, 642] width 210 height 3
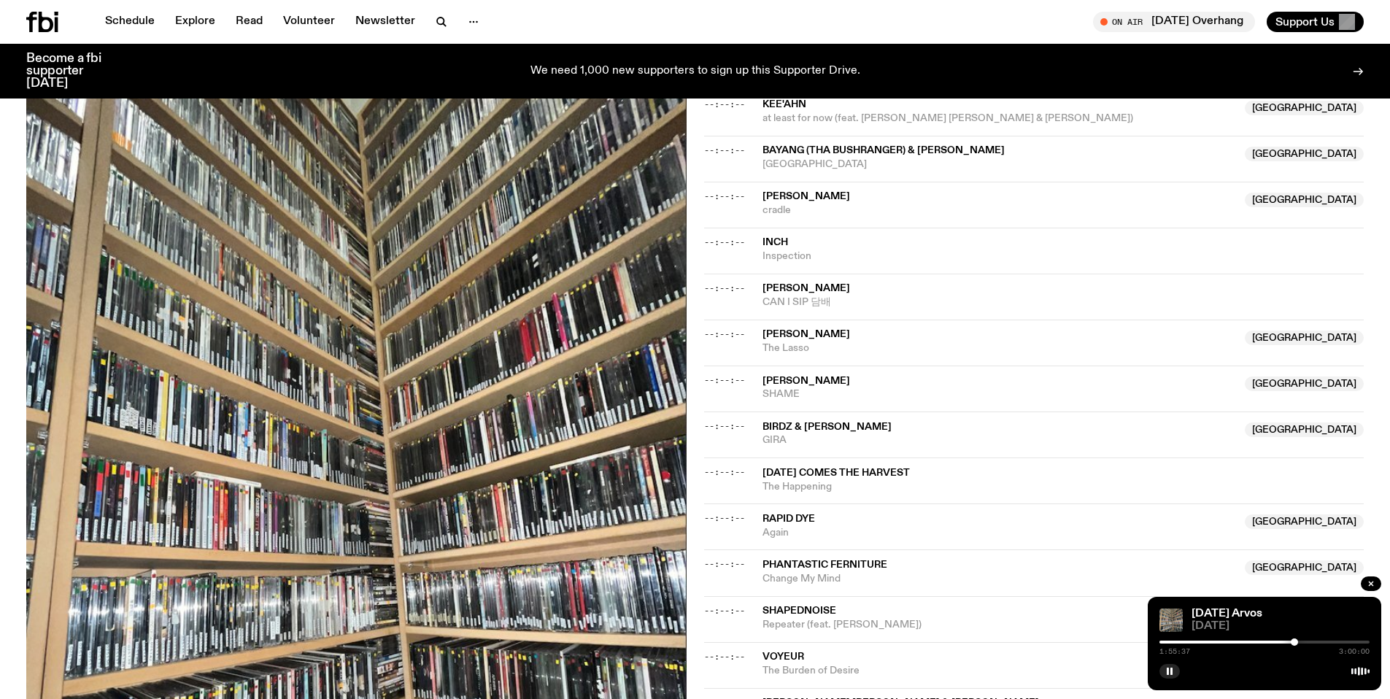
click at [1280, 642] on div at bounding box center [1189, 642] width 210 height 3
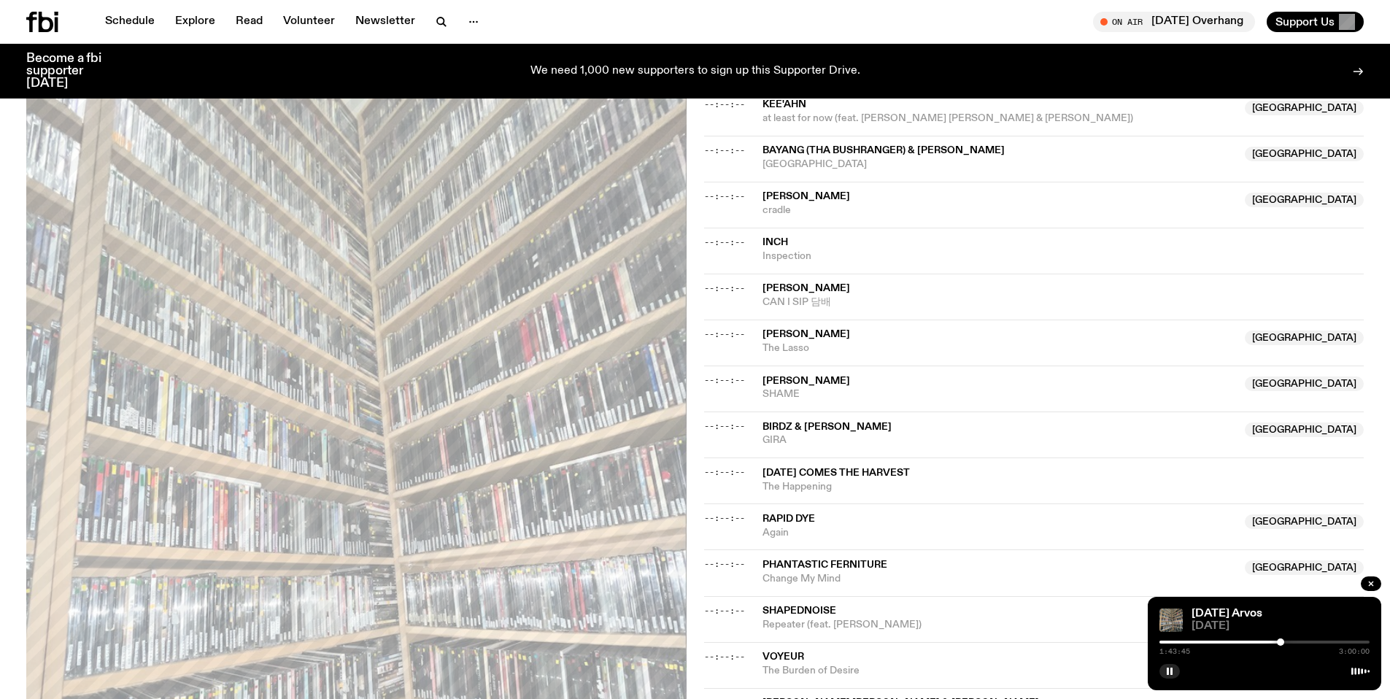
click at [1281, 642] on div at bounding box center [1280, 641] width 7 height 7
click at [1282, 642] on div at bounding box center [1280, 641] width 7 height 7
click at [1284, 642] on div at bounding box center [1283, 641] width 7 height 7
click at [1286, 642] on div at bounding box center [1285, 641] width 7 height 7
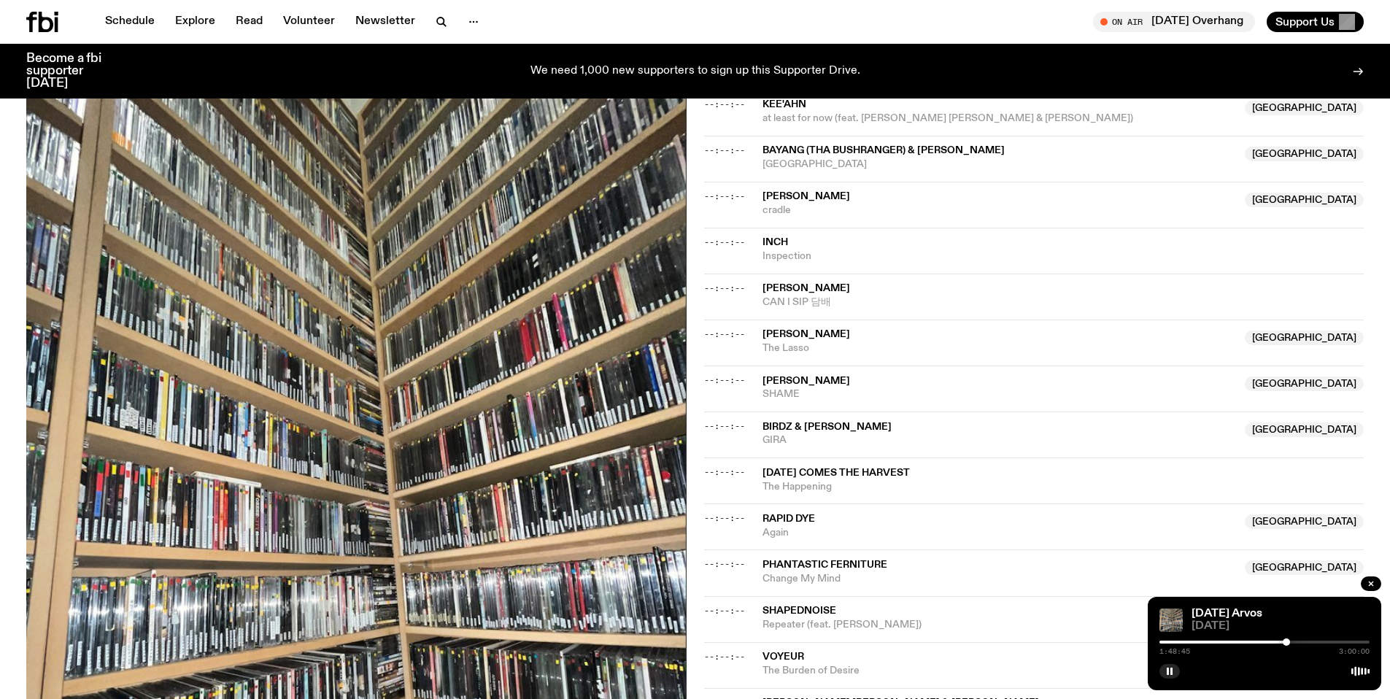
click at [1288, 641] on div at bounding box center [1285, 641] width 7 height 7
click at [1290, 641] on div at bounding box center [1287, 641] width 7 height 7
click at [1293, 641] on div at bounding box center [1290, 641] width 7 height 7
click at [1295, 641] on div at bounding box center [1292, 641] width 7 height 7
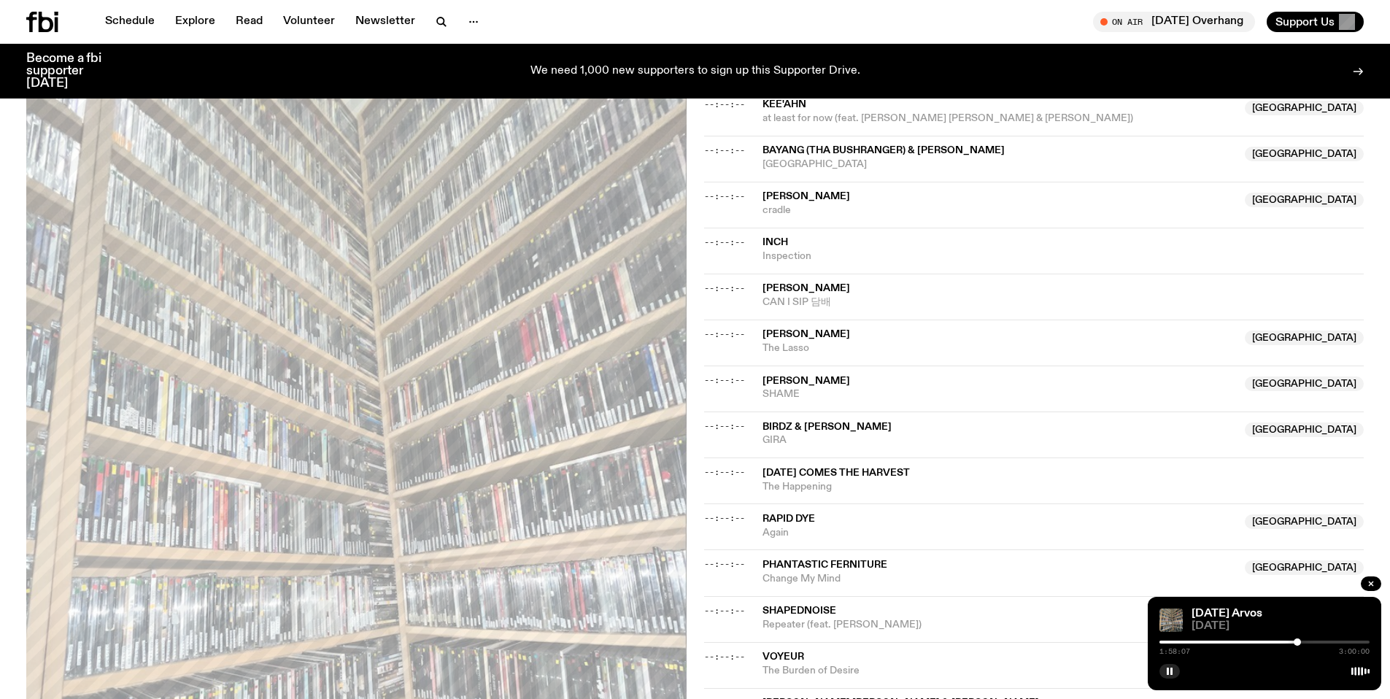
click at [1297, 641] on div at bounding box center [1296, 641] width 7 height 7
click at [1299, 642] on div at bounding box center [1296, 641] width 7 height 7
click at [1300, 641] on div at bounding box center [1299, 641] width 7 height 7
click at [1302, 641] on div at bounding box center [1302, 641] width 7 height 7
click at [1299, 641] on div at bounding box center [1302, 641] width 7 height 7
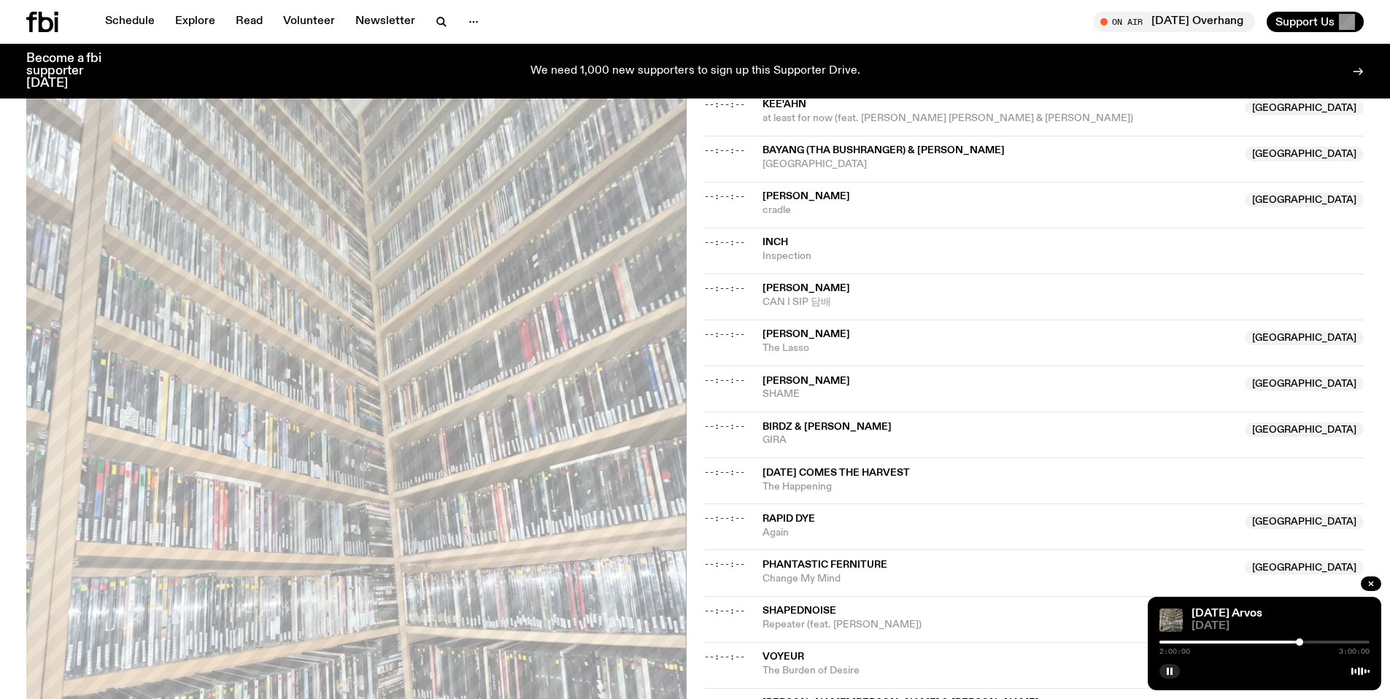
click at [1299, 641] on div at bounding box center [1299, 641] width 7 height 7
click at [1301, 641] on div at bounding box center [1299, 641] width 7 height 7
click at [1304, 641] on div at bounding box center [1302, 641] width 7 height 7
